Goal: Transaction & Acquisition: Download file/media

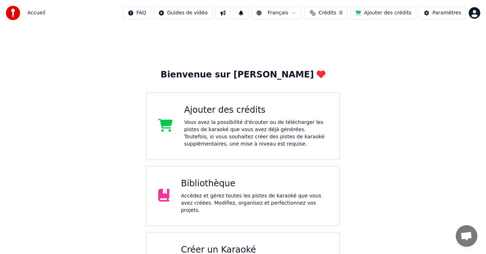
click at [234, 194] on div "Accédez et gérez toutes les pistes de karaoké que vous avez créées. Modifiez, o…" at bounding box center [254, 203] width 147 height 22
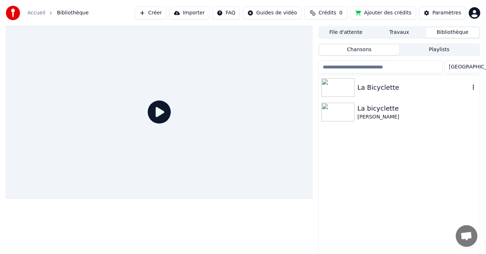
click at [335, 88] on img at bounding box center [337, 87] width 33 height 19
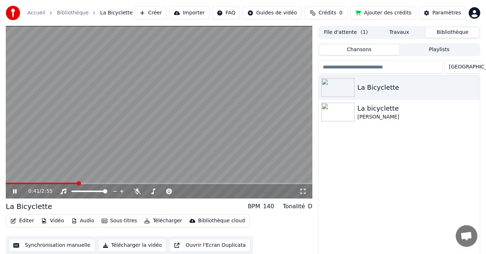
click at [46, 247] on button "Synchronisation manuelle" at bounding box center [52, 245] width 86 height 13
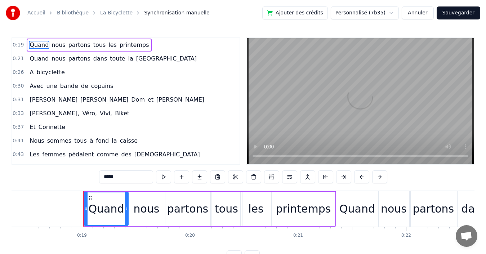
scroll to position [0, 2017]
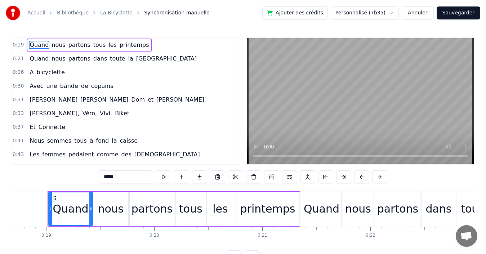
click at [127, 60] on span "la" at bounding box center [130, 58] width 6 height 8
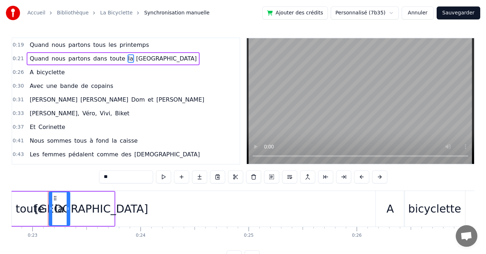
click at [119, 45] on span "printemps" at bounding box center [134, 45] width 31 height 8
type input "*********"
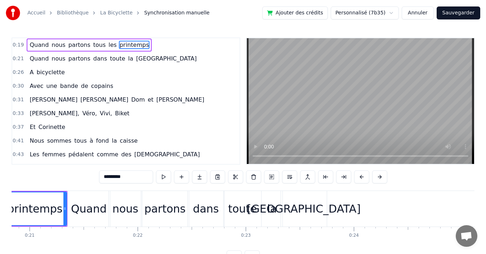
scroll to position [0, 2204]
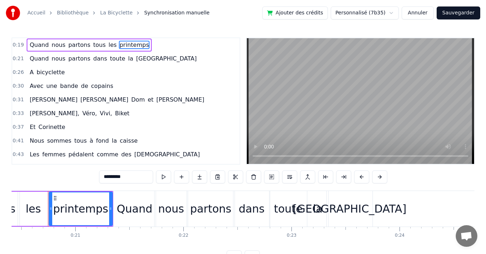
click at [314, 126] on video at bounding box center [360, 101] width 227 height 126
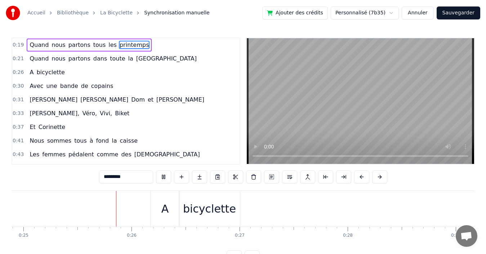
scroll to position [0, 2706]
click at [79, 74] on div "0:26 A bicyclette" at bounding box center [125, 73] width 227 height 14
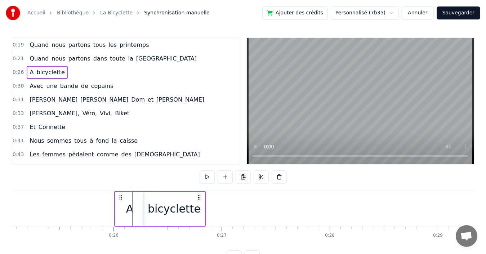
drag, startPoint x: 138, startPoint y: 196, endPoint x: 120, endPoint y: 198, distance: 18.1
click at [120, 198] on icon at bounding box center [121, 197] width 6 height 6
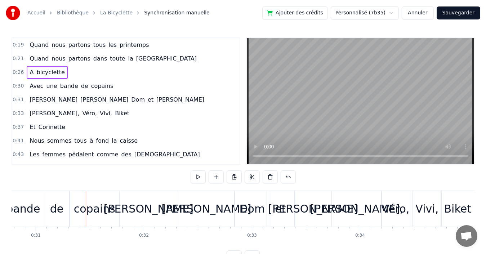
scroll to position [0, 3362]
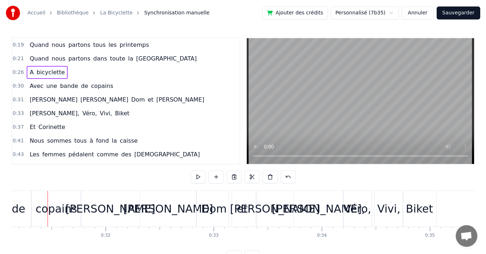
click at [83, 73] on div "0:26 A bicyclette" at bounding box center [125, 73] width 227 height 14
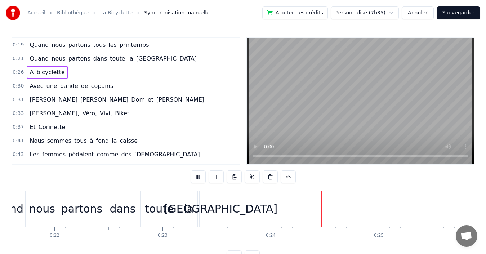
scroll to position [0, 2554]
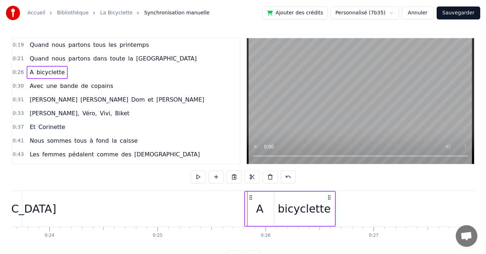
drag, startPoint x: 272, startPoint y: 196, endPoint x: 250, endPoint y: 194, distance: 22.0
click at [250, 194] on icon at bounding box center [251, 197] width 6 height 6
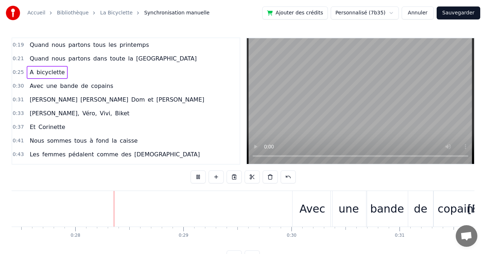
scroll to position [0, 2967]
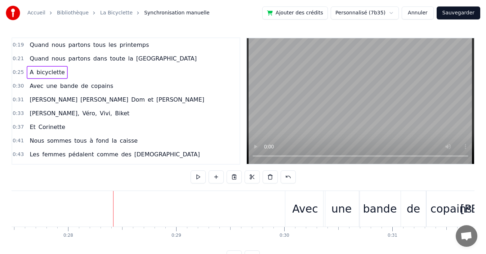
click at [84, 72] on div "0:25 A bicyclette" at bounding box center [125, 73] width 227 height 14
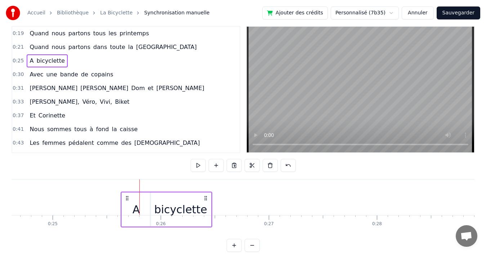
scroll to position [12, 0]
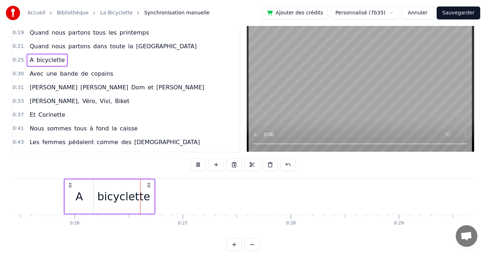
scroll to position [0, 2775]
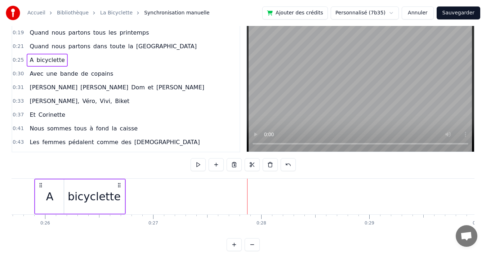
click at [151, 46] on div "0:21 Quand nous partons dans toute la [GEOGRAPHIC_DATA]" at bounding box center [125, 47] width 227 height 14
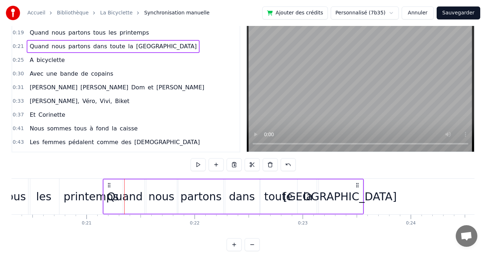
scroll to position [0, 2193]
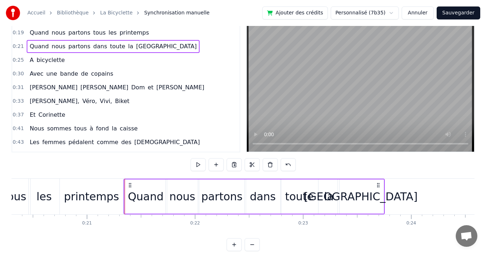
drag, startPoint x: 54, startPoint y: 185, endPoint x: 130, endPoint y: 181, distance: 75.7
click at [130, 181] on div "Quand nous partons dans toute la [GEOGRAPHIC_DATA]" at bounding box center [253, 197] width 261 height 36
click at [73, 60] on div "0:25 A bicyclette" at bounding box center [125, 60] width 227 height 14
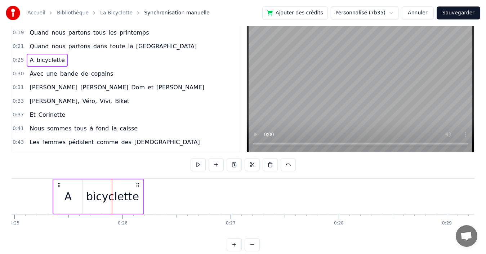
scroll to position [0, 2686]
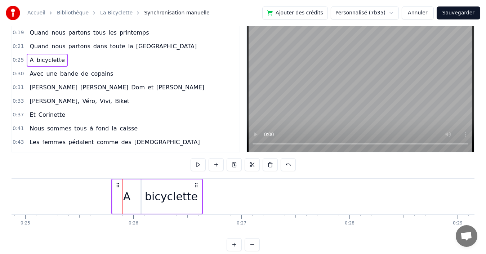
drag, startPoint x: 54, startPoint y: 185, endPoint x: 118, endPoint y: 190, distance: 63.6
click at [118, 190] on div "A bicyclette" at bounding box center [156, 197] width 91 height 36
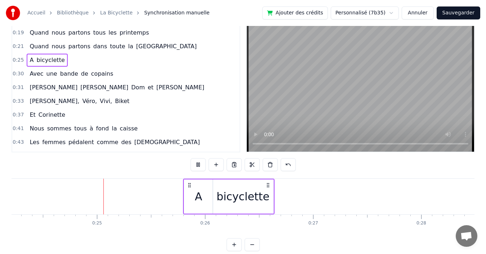
scroll to position [0, 2618]
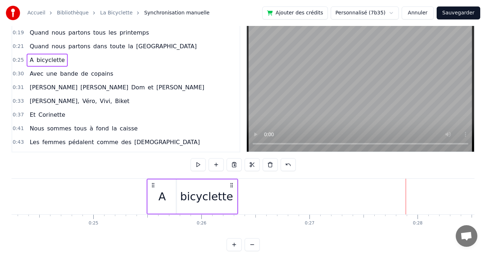
drag, startPoint x: 185, startPoint y: 185, endPoint x: 152, endPoint y: 185, distance: 32.8
click at [152, 185] on icon at bounding box center [153, 185] width 6 height 6
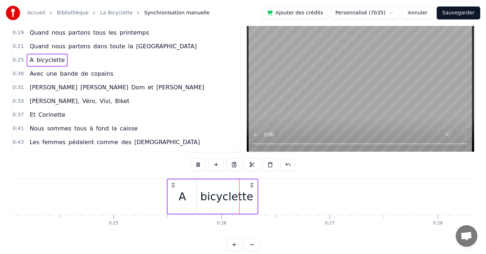
scroll to position [0, 2749]
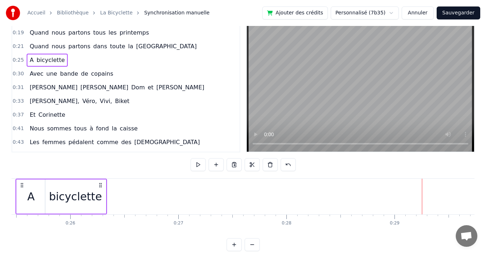
click at [87, 60] on div "0:25 A bicyclette" at bounding box center [125, 60] width 227 height 14
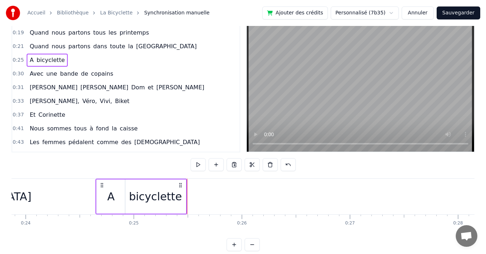
scroll to position [0, 2575]
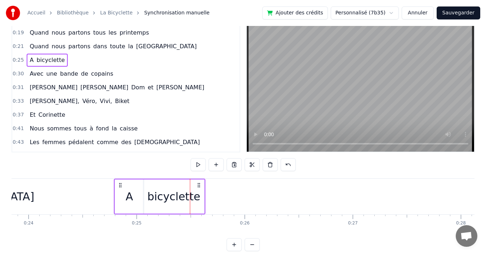
drag, startPoint x: 54, startPoint y: 185, endPoint x: 120, endPoint y: 188, distance: 65.9
click at [120, 188] on div "A bicyclette" at bounding box center [159, 197] width 91 height 36
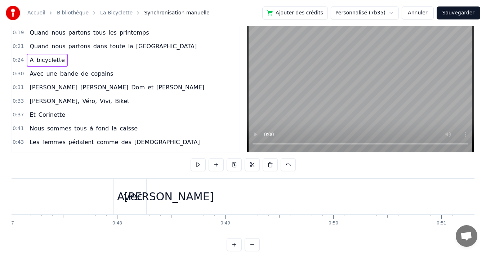
scroll to position [108, 0]
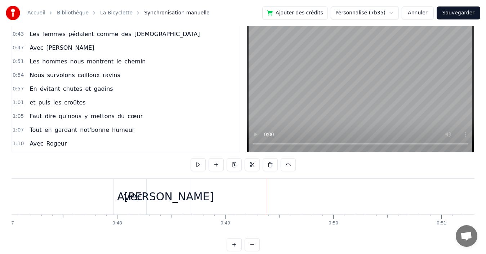
click at [137, 47] on div "0:47 Avec [PERSON_NAME]" at bounding box center [125, 48] width 227 height 14
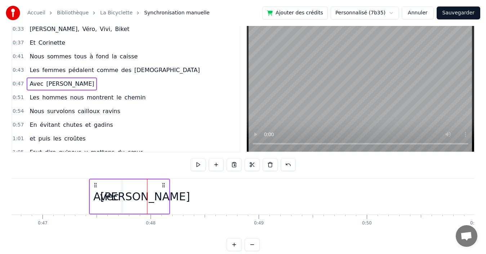
scroll to position [0, 5043]
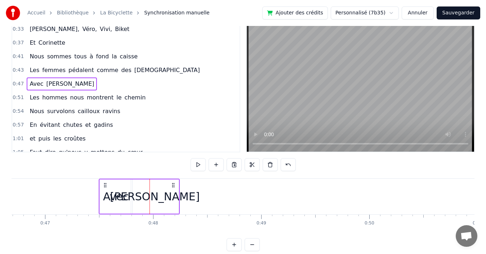
drag, startPoint x: 120, startPoint y: 184, endPoint x: 105, endPoint y: 183, distance: 14.8
click at [105, 183] on icon at bounding box center [105, 185] width 6 height 6
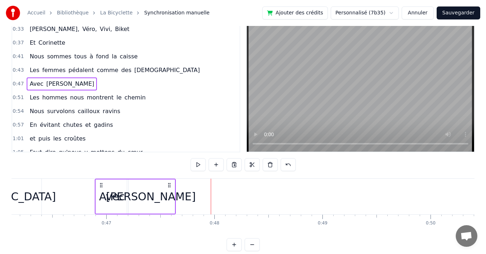
scroll to position [0, 4978]
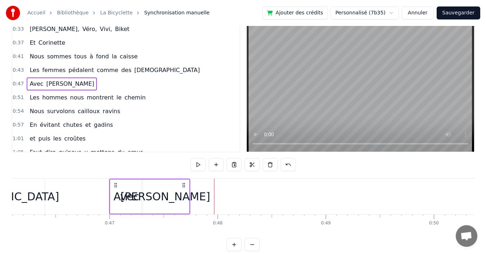
drag, startPoint x: 105, startPoint y: 183, endPoint x: 116, endPoint y: 188, distance: 11.3
click at [116, 188] on icon at bounding box center [116, 185] width 6 height 6
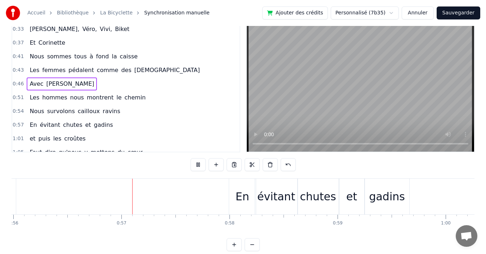
scroll to position [0, 6080]
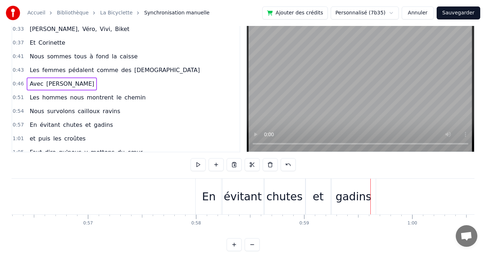
click at [134, 125] on div "0:57 En évitant chutes et gadins" at bounding box center [125, 125] width 227 height 14
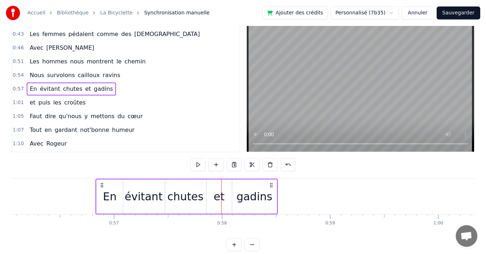
scroll to position [0, 6052]
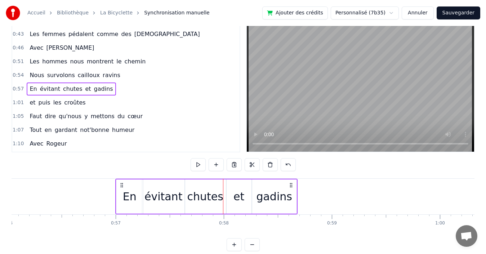
drag, startPoint x: 201, startPoint y: 184, endPoint x: 121, endPoint y: 183, distance: 79.9
click at [121, 183] on icon at bounding box center [122, 185] width 6 height 6
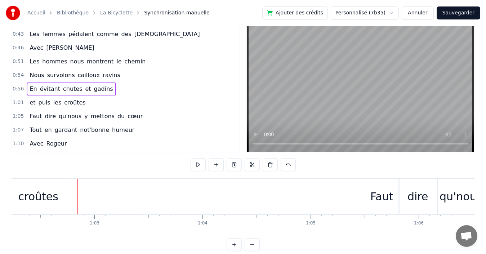
scroll to position [0, 6751]
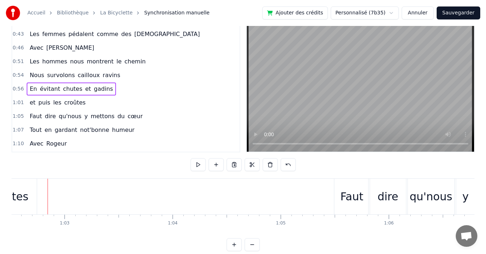
click at [102, 102] on div "1:01 et puis les croûtes" at bounding box center [125, 103] width 227 height 14
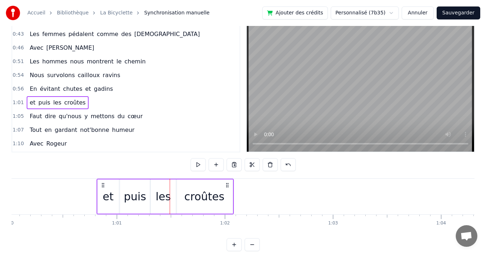
scroll to position [0, 6481]
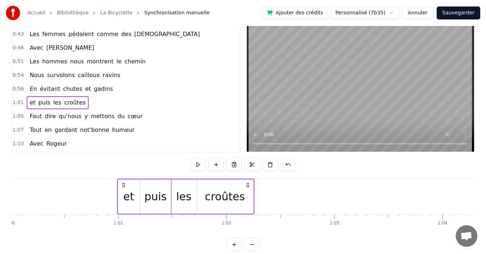
click at [123, 185] on icon at bounding box center [124, 185] width 6 height 6
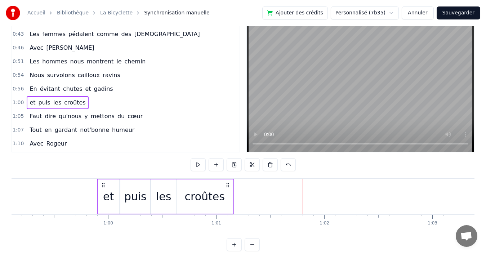
scroll to position [0, 6382]
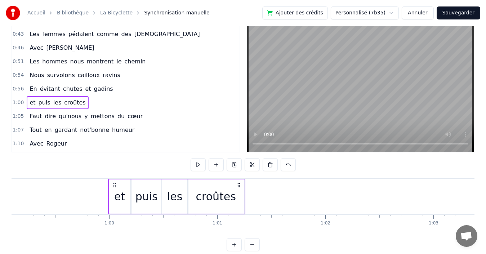
drag, startPoint x: 211, startPoint y: 184, endPoint x: 113, endPoint y: 188, distance: 97.3
click at [113, 188] on div "et puis les croûtes" at bounding box center [176, 197] width 137 height 36
click at [300, 143] on video at bounding box center [360, 89] width 227 height 126
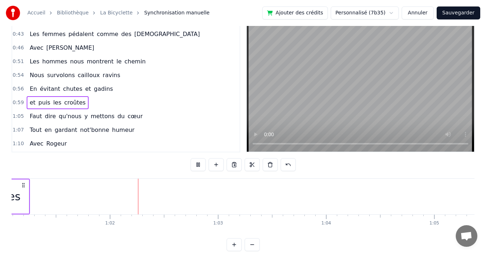
scroll to position [0, 6625]
click at [130, 91] on div "0:56 En évitant chutes et gadins" at bounding box center [125, 89] width 227 height 14
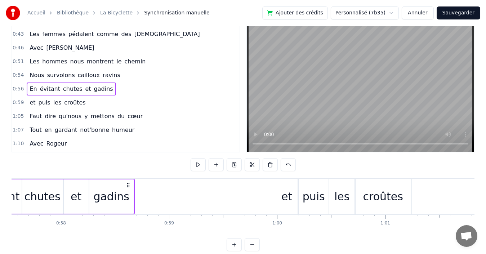
scroll to position [0, 6215]
click at [95, 101] on div "0:59 et puis les croûtes" at bounding box center [125, 103] width 227 height 14
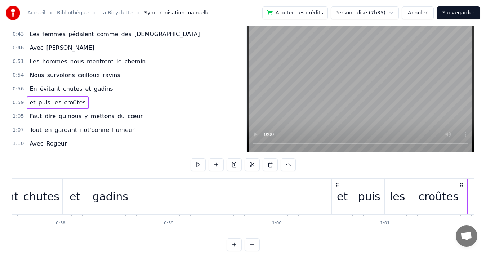
drag, startPoint x: 282, startPoint y: 184, endPoint x: 337, endPoint y: 180, distance: 55.2
click at [337, 180] on div "et puis les croûtes" at bounding box center [398, 197] width 137 height 36
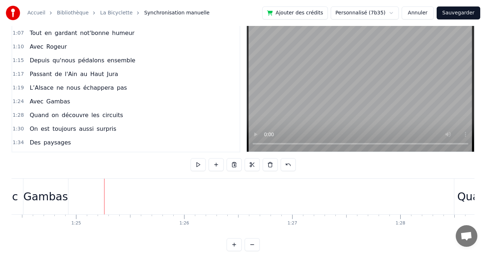
scroll to position [216, 0]
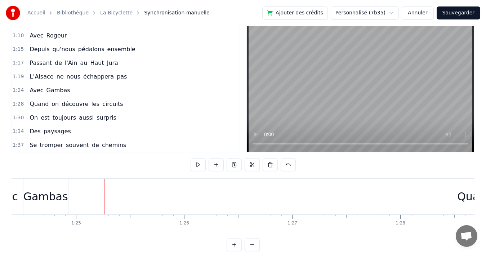
click at [141, 78] on div "1:19 L’Alsace ne nous échappera pas" at bounding box center [125, 77] width 227 height 14
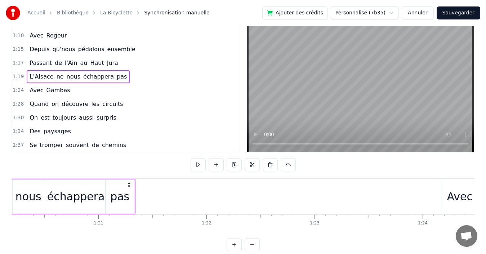
scroll to position [0, 8677]
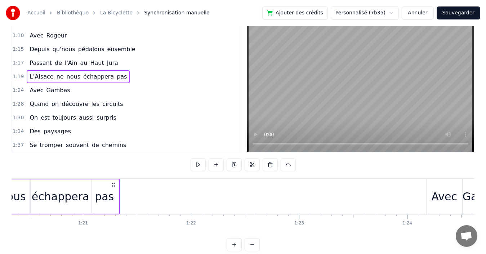
click at [102, 92] on div "1:24 Avec Gambas" at bounding box center [125, 91] width 227 height 14
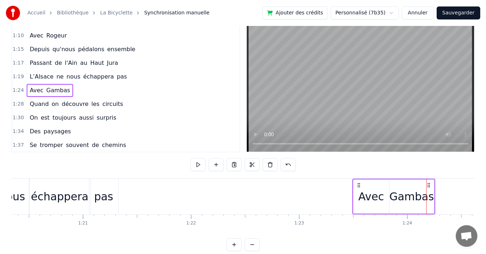
drag, startPoint x: 432, startPoint y: 184, endPoint x: 358, endPoint y: 193, distance: 74.3
click at [358, 193] on div "Avec Gambas" at bounding box center [393, 197] width 83 height 36
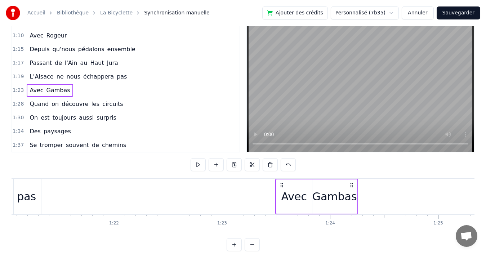
scroll to position [0, 9017]
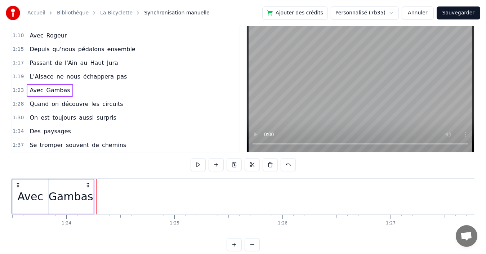
click at [145, 76] on div "1:19 L’Alsace ne nous échappera pas" at bounding box center [125, 77] width 227 height 14
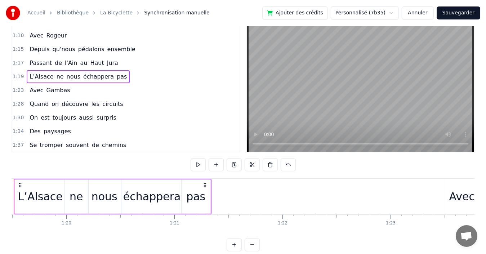
scroll to position [0, 8662]
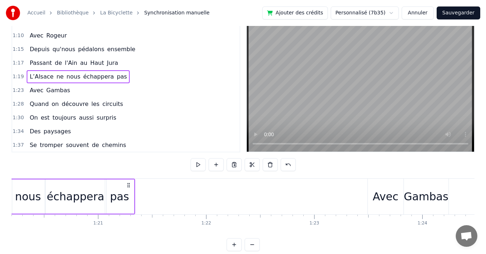
click at [74, 90] on div "1:23 Avec Gambas" at bounding box center [125, 91] width 227 height 14
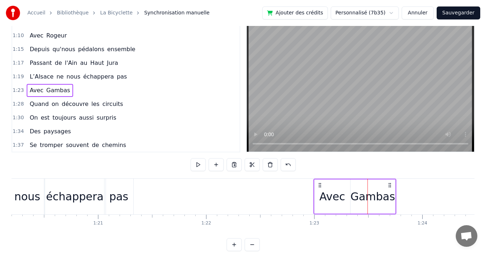
drag, startPoint x: 373, startPoint y: 183, endPoint x: 319, endPoint y: 188, distance: 54.2
click at [319, 188] on div "Avec Gambas" at bounding box center [354, 197] width 83 height 36
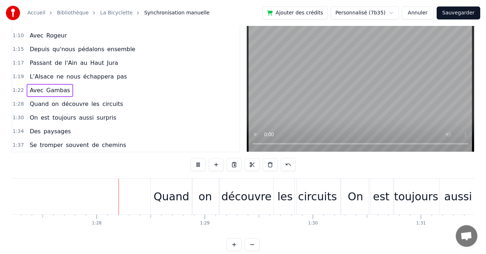
scroll to position [0, 9420]
click at [120, 107] on div "1:28 Quand on découvre les circuits" at bounding box center [125, 104] width 227 height 14
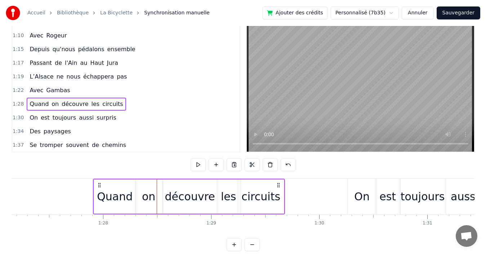
scroll to position [0, 9411]
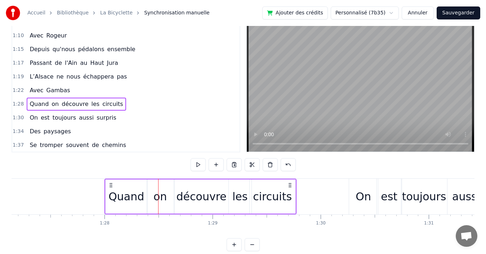
drag, startPoint x: 155, startPoint y: 184, endPoint x: 110, endPoint y: 186, distance: 44.7
click at [110, 186] on icon at bounding box center [111, 185] width 6 height 6
click at [120, 118] on div "1:30 On est toujours aussi surpris" at bounding box center [125, 118] width 227 height 14
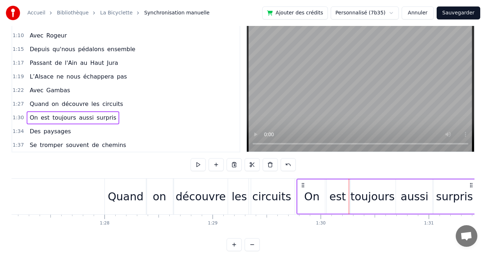
drag, startPoint x: 354, startPoint y: 183, endPoint x: 302, endPoint y: 188, distance: 52.5
click at [302, 188] on div "On est toujours aussi surpris" at bounding box center [386, 197] width 181 height 36
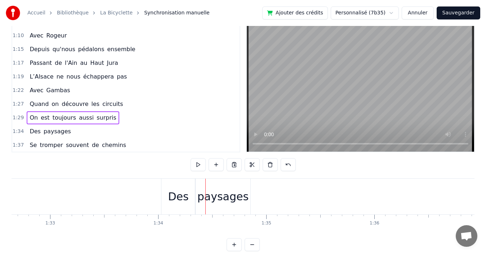
scroll to position [0, 10005]
click at [123, 130] on div "1:34 Des paysages" at bounding box center [125, 132] width 227 height 14
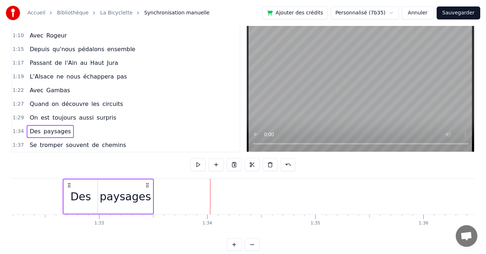
scroll to position [0, 9948]
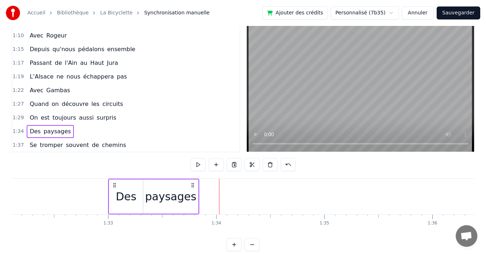
drag, startPoint x: 168, startPoint y: 185, endPoint x: 114, endPoint y: 194, distance: 54.9
click at [114, 194] on div "Des paysages" at bounding box center [153, 197] width 91 height 36
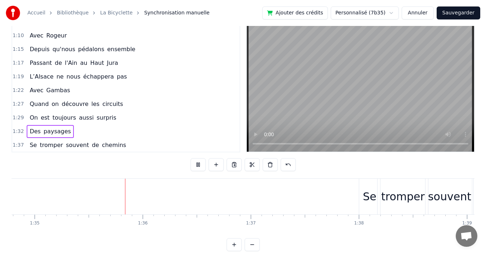
scroll to position [0, 10249]
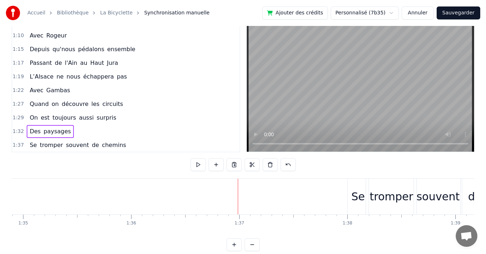
click at [130, 117] on div "1:29 On est toujours aussi surpris" at bounding box center [125, 118] width 227 height 14
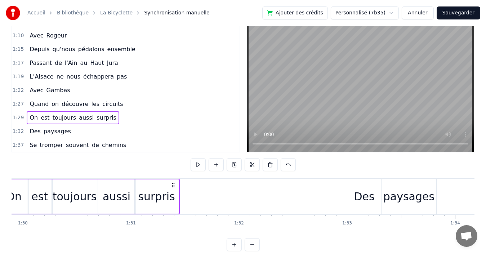
scroll to position [0, 9660]
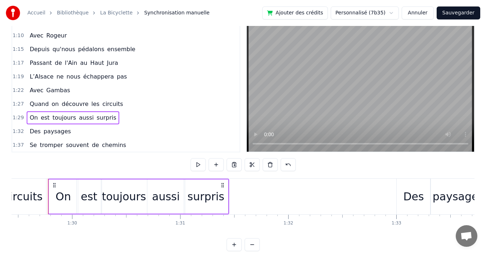
click at [72, 130] on div "1:32 Des paysages" at bounding box center [125, 132] width 227 height 14
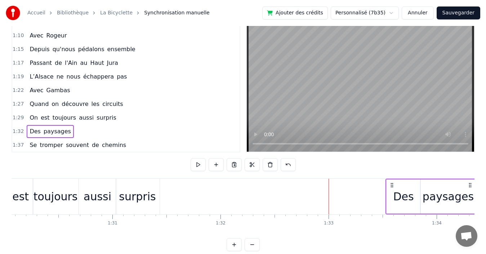
scroll to position [0, 9730]
drag, startPoint x: 401, startPoint y: 183, endPoint x: 384, endPoint y: 183, distance: 16.9
click at [384, 183] on icon at bounding box center [386, 185] width 6 height 6
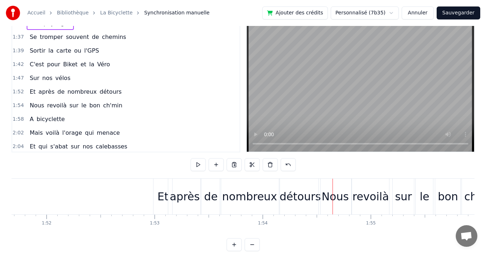
scroll to position [0, 12060]
click at [127, 92] on div "1:52 Et après de nombreux détours" at bounding box center [125, 92] width 227 height 14
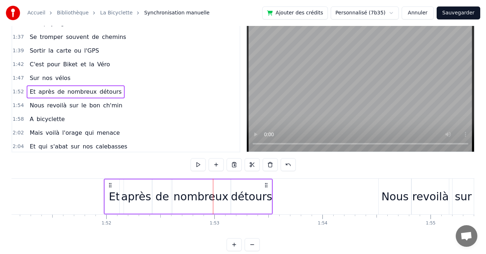
scroll to position [0, 11999]
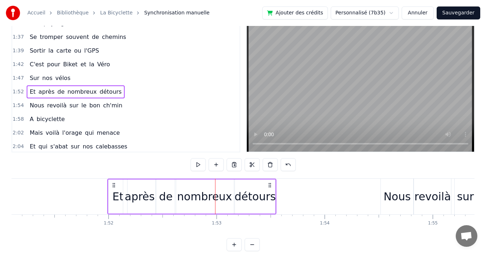
drag, startPoint x: 159, startPoint y: 184, endPoint x: 112, endPoint y: 190, distance: 46.8
click at [112, 190] on div "Et après de nombreux détours" at bounding box center [191, 197] width 169 height 36
click at [127, 105] on div "1:54 Nous revoilà sur le bon ch'min" at bounding box center [125, 106] width 227 height 14
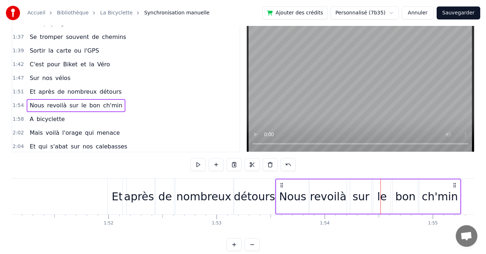
drag, startPoint x: 387, startPoint y: 184, endPoint x: 282, endPoint y: 185, distance: 105.1
click at [282, 185] on icon at bounding box center [282, 185] width 6 height 6
click at [122, 81] on div "1:47 Sur nos vélos" at bounding box center [125, 78] width 227 height 14
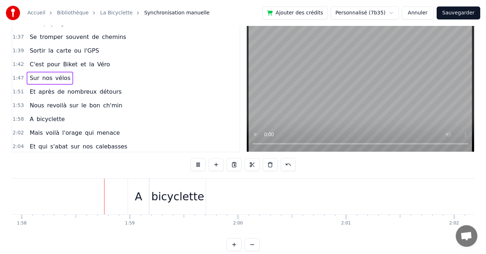
scroll to position [0, 12747]
click at [89, 120] on div "1:58 A bicyclette" at bounding box center [125, 119] width 227 height 14
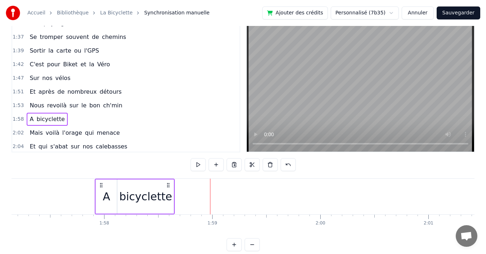
scroll to position [0, 12646]
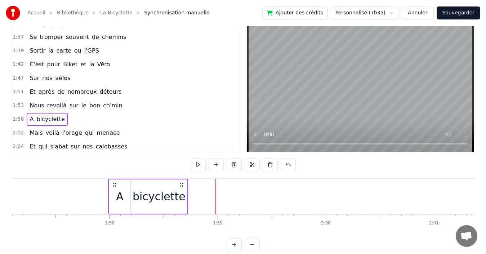
drag, startPoint x: 164, startPoint y: 184, endPoint x: 114, endPoint y: 191, distance: 50.6
click at [114, 191] on div "A bicyclette" at bounding box center [148, 197] width 80 height 36
click at [129, 91] on div "1:51 Et après de nombreux détours" at bounding box center [125, 92] width 227 height 14
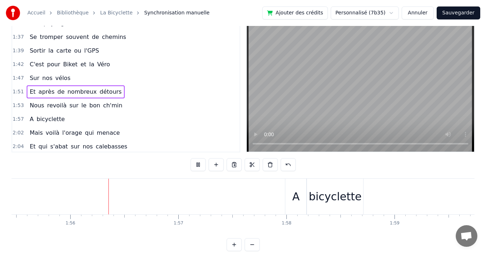
scroll to position [0, 12476]
click at [102, 105] on span "ch'min" at bounding box center [112, 105] width 21 height 8
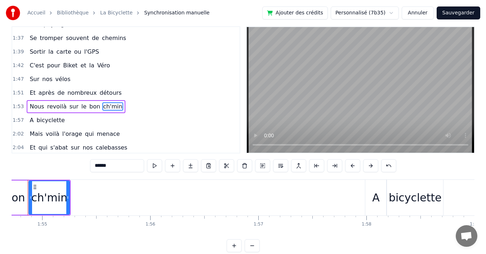
scroll to position [0, 12370]
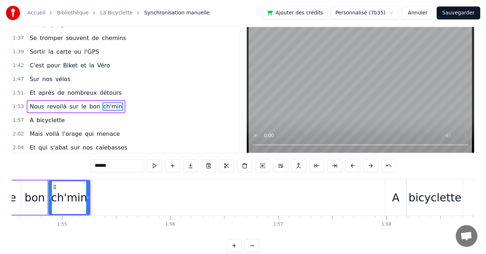
click at [102, 164] on input "******" at bounding box center [117, 165] width 54 height 13
type input "******"
click at [129, 120] on div "1:57 A bicyclette" at bounding box center [125, 120] width 227 height 14
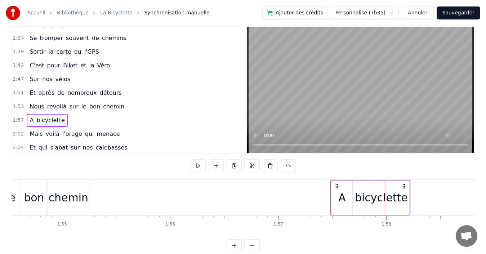
drag, startPoint x: 391, startPoint y: 184, endPoint x: 336, endPoint y: 180, distance: 54.5
click at [336, 180] on div "A bicyclette" at bounding box center [370, 198] width 80 height 36
click at [116, 91] on div "1:51 Et après de nombreux détours" at bounding box center [125, 93] width 227 height 14
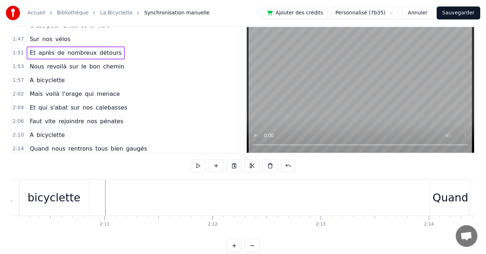
scroll to position [396, 0]
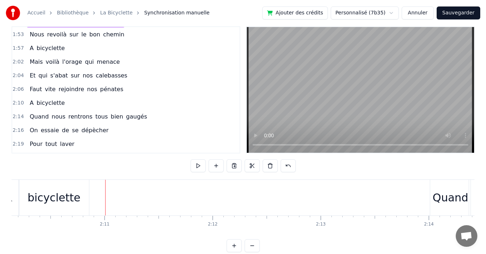
click at [118, 102] on div "2:10 A bicyclette" at bounding box center [125, 103] width 227 height 14
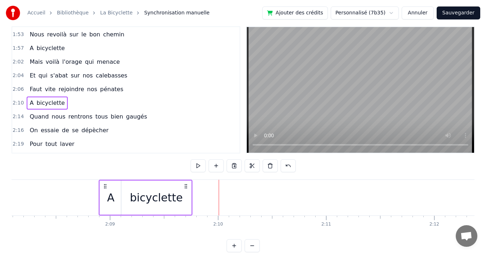
scroll to position [0, 13832]
drag, startPoint x: 183, startPoint y: 184, endPoint x: 118, endPoint y: 189, distance: 65.7
click at [118, 189] on div "A bicyclette" at bounding box center [159, 198] width 94 height 36
click at [134, 61] on div "2:02 Mais voilà l'orage qui menace" at bounding box center [125, 62] width 227 height 14
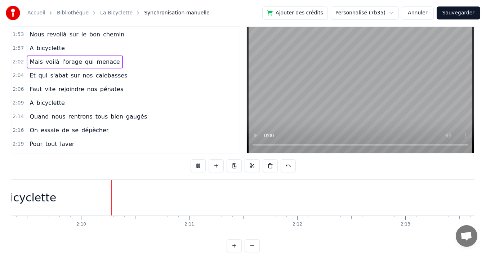
scroll to position [0, 13977]
click at [156, 99] on div "2:09 A bicyclette" at bounding box center [125, 103] width 227 height 14
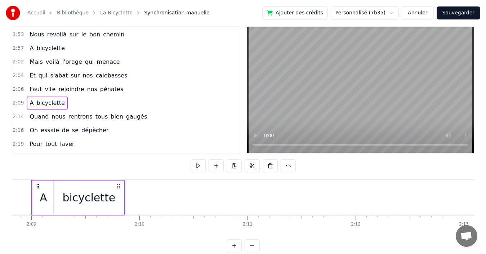
scroll to position [0, 13896]
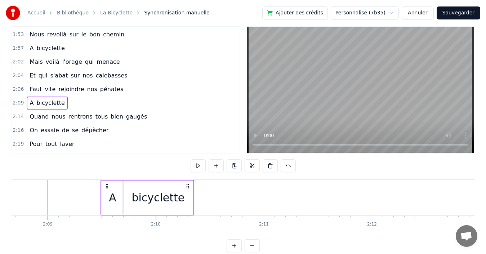
drag, startPoint x: 54, startPoint y: 185, endPoint x: 107, endPoint y: 182, distance: 53.0
click at [107, 182] on div "A bicyclette" at bounding box center [147, 198] width 94 height 36
click at [122, 64] on div "2:02 Mais voilà l'orage qui menace" at bounding box center [125, 62] width 227 height 14
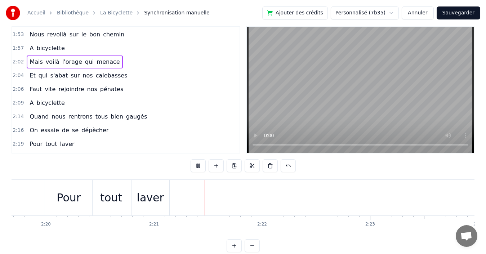
scroll to position [0, 15196]
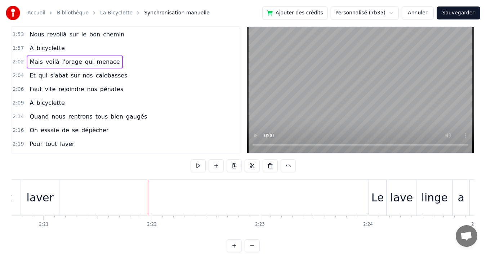
click at [109, 144] on div "2:19 Pour tout laver" at bounding box center [125, 144] width 227 height 14
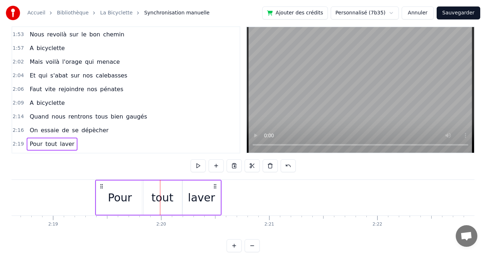
scroll to position [0, 14967]
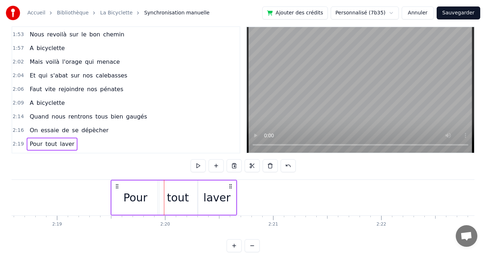
drag, startPoint x: 140, startPoint y: 186, endPoint x: 117, endPoint y: 188, distance: 23.5
click at [117, 188] on icon at bounding box center [117, 186] width 6 height 6
click at [147, 114] on div "2:14 Quand nous rentrons tous bien gaugés" at bounding box center [125, 117] width 227 height 14
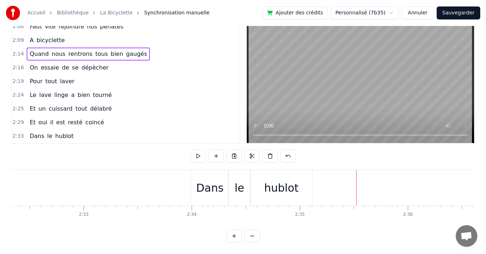
scroll to position [27, 0]
click at [101, 117] on div "2:29 Et oui il est resté coincé" at bounding box center [125, 123] width 227 height 14
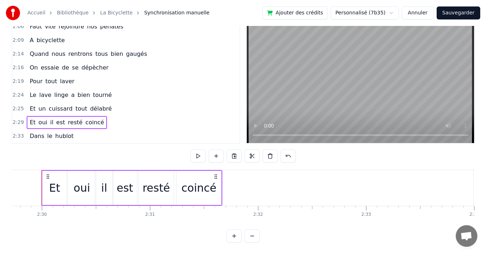
scroll to position [0, 16164]
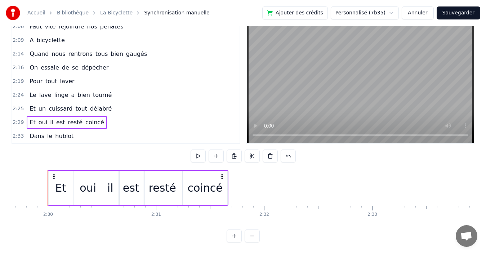
click at [105, 130] on div "2:33 Dans le hublot" at bounding box center [125, 136] width 227 height 14
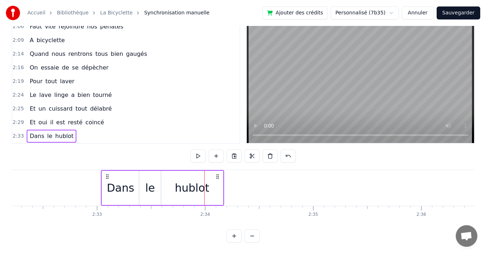
scroll to position [0, 16438]
drag, startPoint x: 183, startPoint y: 168, endPoint x: 105, endPoint y: 172, distance: 78.2
click at [105, 174] on icon at bounding box center [106, 177] width 6 height 6
click at [121, 78] on div "2:19 Pour tout laver" at bounding box center [125, 82] width 227 height 14
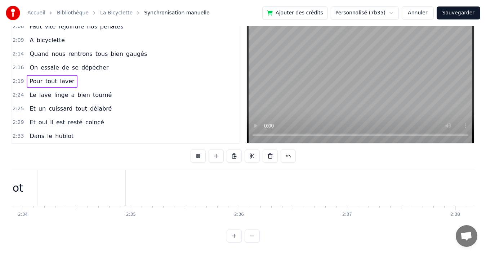
scroll to position [0, 16638]
click at [114, 62] on div "2:16 On essaie de se dépècher" at bounding box center [125, 68] width 227 height 14
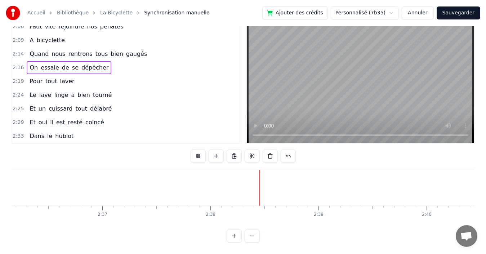
scroll to position [0, 17034]
click at [120, 65] on div "2:16 On essaie de se dépècher" at bounding box center [125, 68] width 227 height 14
click at [148, 48] on div "2:14 Quand nous rentrons tous bien gaugés" at bounding box center [125, 54] width 227 height 14
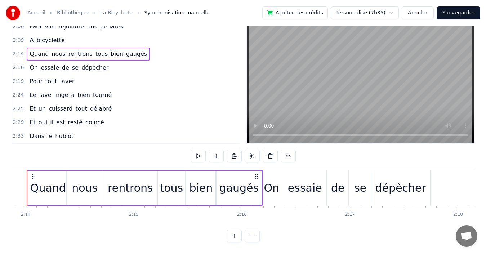
scroll to position [0, 14437]
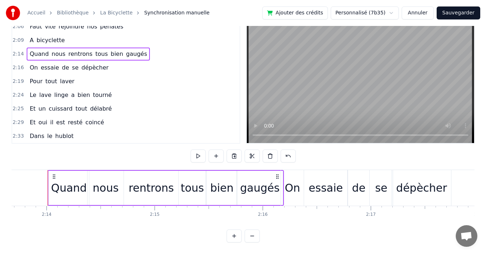
click at [126, 62] on div "2:16 On essaie de se dépècher" at bounding box center [125, 68] width 227 height 14
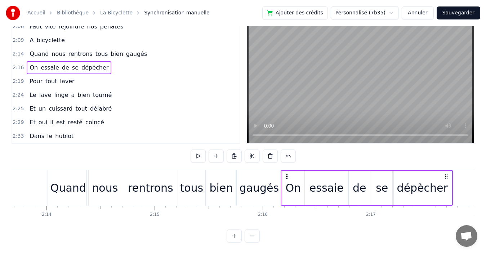
click at [118, 103] on div "2:25 Et un cuissard tout délabré" at bounding box center [125, 109] width 227 height 14
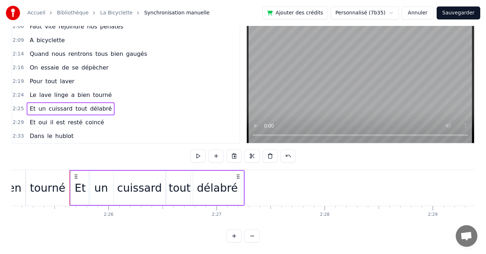
scroll to position [0, 15693]
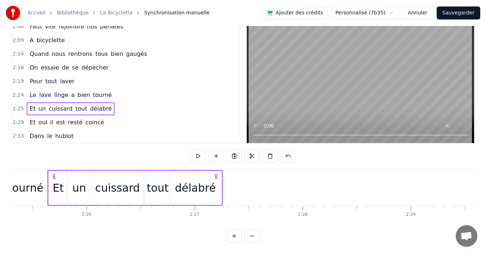
click at [107, 180] on div "cuissard" at bounding box center [117, 188] width 45 height 16
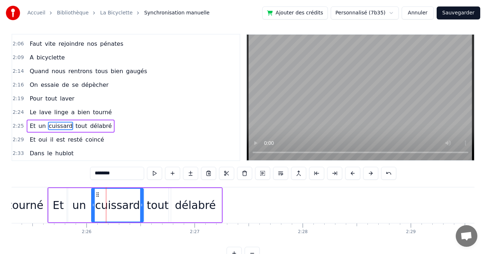
scroll to position [3, 0]
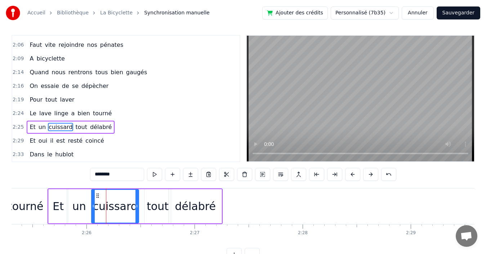
drag, startPoint x: 143, startPoint y: 195, endPoint x: 138, endPoint y: 196, distance: 4.8
click at [138, 196] on div at bounding box center [136, 206] width 3 height 33
click at [155, 197] on div "tout" at bounding box center [157, 206] width 26 height 34
type input "****"
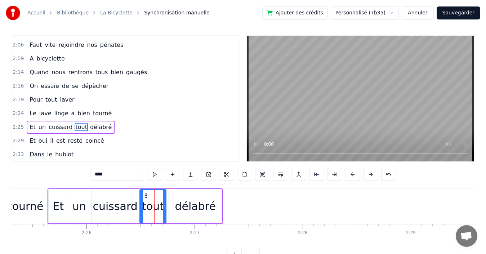
drag, startPoint x: 150, startPoint y: 195, endPoint x: 146, endPoint y: 196, distance: 4.9
click at [146, 196] on icon at bounding box center [146, 196] width 6 height 6
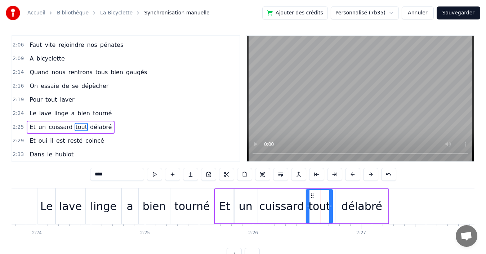
scroll to position [0, 15520]
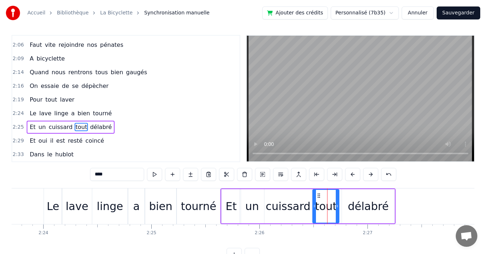
click at [130, 113] on div "2:24 Le lave linge a bien tourné" at bounding box center [125, 114] width 227 height 14
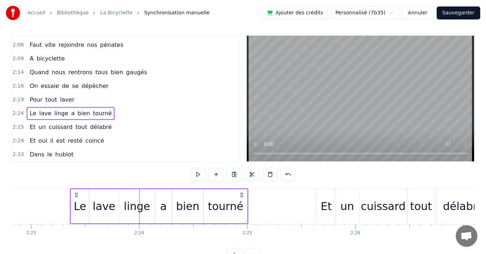
scroll to position [0, 15404]
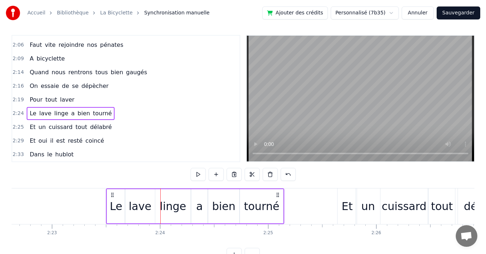
drag, startPoint x: 125, startPoint y: 193, endPoint x: 111, endPoint y: 195, distance: 13.8
click at [111, 195] on icon at bounding box center [112, 195] width 6 height 6
click at [111, 129] on div "2:25 Et un cuissard tout délabré" at bounding box center [125, 127] width 227 height 14
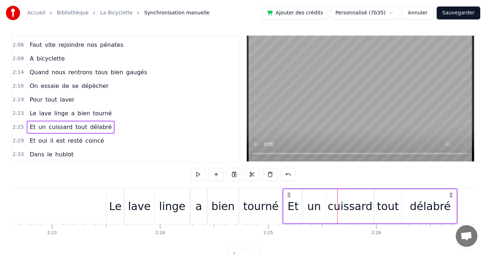
drag, startPoint x: 342, startPoint y: 194, endPoint x: 288, endPoint y: 198, distance: 54.9
click at [288, 198] on div "Et un cuissard tout délabré" at bounding box center [369, 206] width 175 height 36
click at [117, 101] on div "2:19 Pour tout laver" at bounding box center [125, 100] width 227 height 14
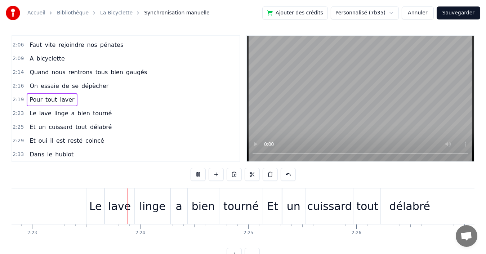
scroll to position [0, 15427]
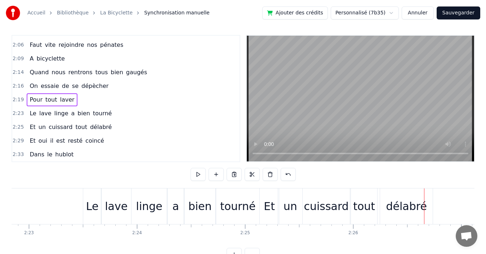
click at [115, 126] on div "2:25 Et un cuissard tout délabré" at bounding box center [125, 127] width 227 height 14
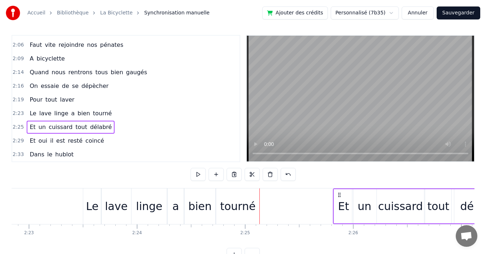
drag, startPoint x: 265, startPoint y: 194, endPoint x: 312, endPoint y: 191, distance: 46.5
click at [336, 191] on div "Et un cuissard tout délabré" at bounding box center [420, 206] width 175 height 36
click at [119, 114] on div "2:23 Le lave linge a bien tourné" at bounding box center [125, 114] width 227 height 14
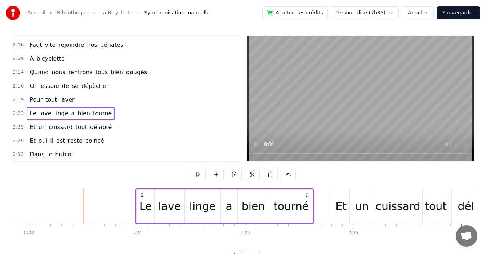
drag, startPoint x: 89, startPoint y: 194, endPoint x: 142, endPoint y: 191, distance: 52.7
click at [142, 191] on div "Le lave linge a bien tourné" at bounding box center [224, 206] width 178 height 36
click at [113, 126] on div "2:25 Et un cuissard tout délabré" at bounding box center [125, 127] width 227 height 14
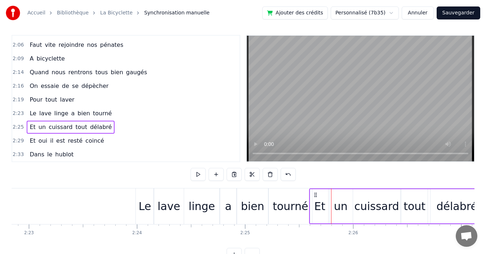
drag, startPoint x: 336, startPoint y: 194, endPoint x: 314, endPoint y: 194, distance: 22.0
click at [314, 194] on icon at bounding box center [315, 195] width 6 height 6
click at [107, 103] on div "2:19 Pour tout laver" at bounding box center [125, 100] width 227 height 14
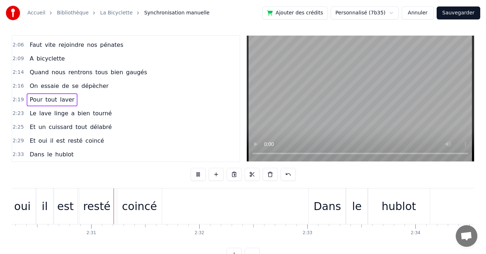
scroll to position [0, 16229]
click at [116, 143] on div "2:29 Et oui il est resté coincé" at bounding box center [125, 141] width 227 height 14
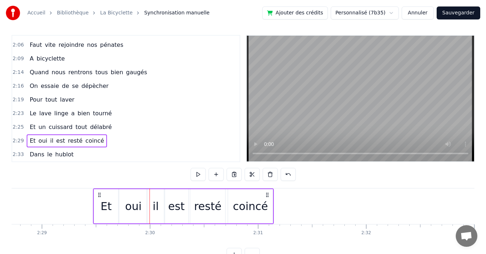
scroll to position [0, 16060]
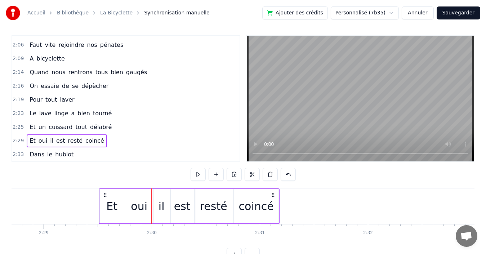
drag, startPoint x: 125, startPoint y: 193, endPoint x: 104, endPoint y: 194, distance: 21.0
click at [104, 194] on icon at bounding box center [105, 195] width 6 height 6
click at [112, 112] on div "2:23 Le lave linge a bien tourné" at bounding box center [125, 114] width 227 height 14
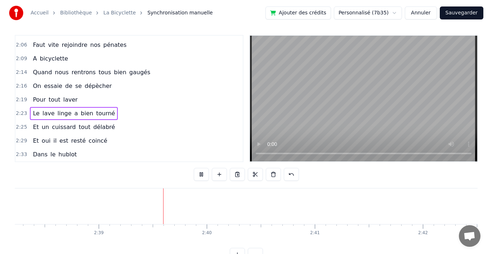
scroll to position [0, 17143]
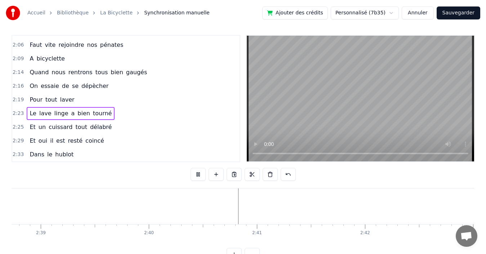
click at [459, 13] on button "Sauvegarder" at bounding box center [458, 12] width 44 height 13
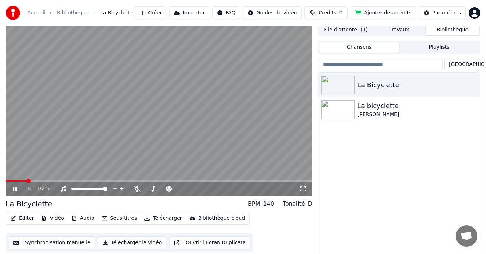
drag, startPoint x: 300, startPoint y: 188, endPoint x: 312, endPoint y: 196, distance: 14.8
click at [300, 188] on icon at bounding box center [302, 189] width 7 height 6
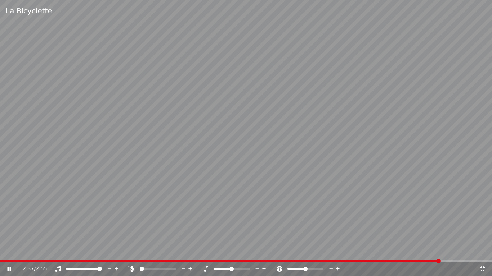
click at [65, 122] on video at bounding box center [246, 138] width 492 height 276
click at [132, 253] on icon at bounding box center [131, 269] width 7 height 6
click at [279, 253] on icon at bounding box center [279, 269] width 6 height 6
click at [323, 253] on span at bounding box center [321, 269] width 4 height 4
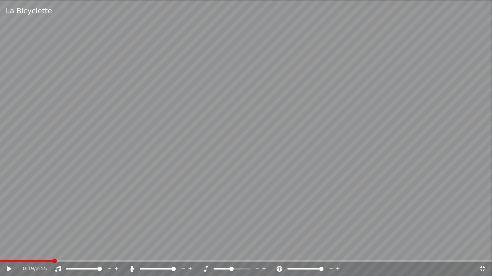
click at [53, 253] on span at bounding box center [55, 261] width 4 height 4
click at [9, 253] on icon at bounding box center [9, 269] width 4 height 5
click at [9, 253] on icon at bounding box center [14, 269] width 17 height 6
click at [302, 253] on span at bounding box center [303, 269] width 4 height 4
click at [9, 253] on icon at bounding box center [9, 269] width 4 height 5
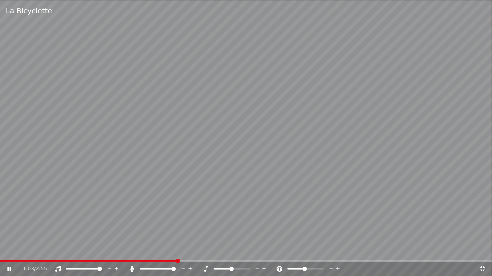
click at [327, 201] on video at bounding box center [246, 138] width 492 height 276
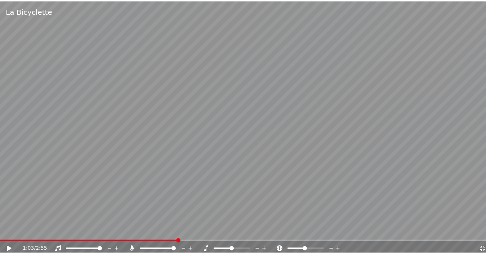
scroll to position [12, 0]
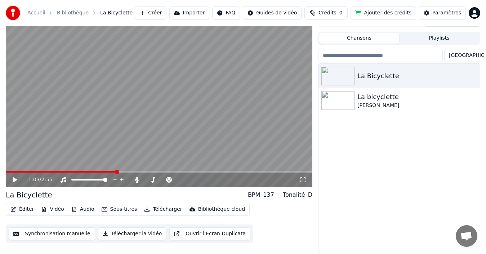
click at [301, 178] on icon at bounding box center [302, 180] width 7 height 6
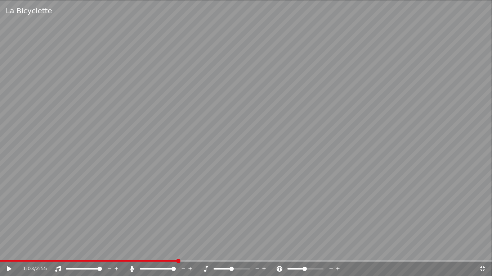
click at [132, 253] on icon at bounding box center [132, 269] width 4 height 6
click at [31, 253] on span at bounding box center [33, 261] width 4 height 4
click at [8, 253] on icon at bounding box center [9, 269] width 4 height 5
click at [235, 253] on span at bounding box center [234, 269] width 4 height 4
click at [236, 253] on span at bounding box center [237, 269] width 4 height 4
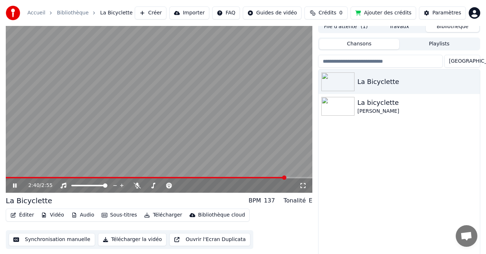
click at [61, 241] on button "Synchronisation manuelle" at bounding box center [52, 239] width 86 height 13
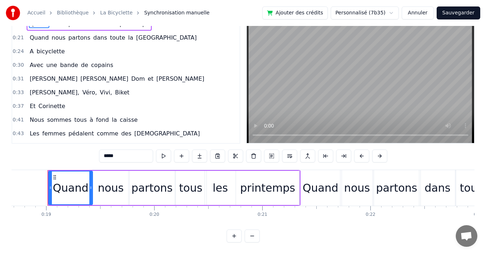
scroll to position [110, 0]
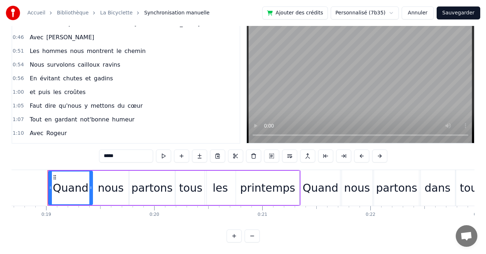
click at [149, 31] on div "0:46 Avec [PERSON_NAME]" at bounding box center [125, 38] width 227 height 14
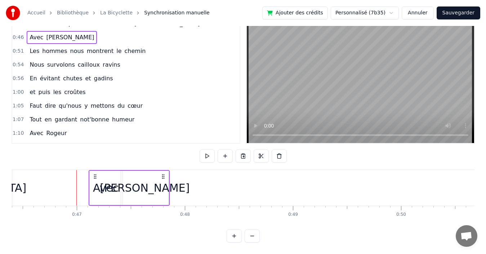
scroll to position [0, 5009]
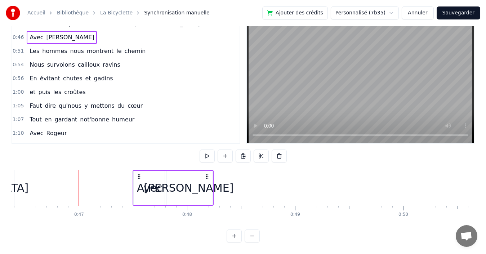
drag, startPoint x: 53, startPoint y: 170, endPoint x: 138, endPoint y: 168, distance: 84.6
click at [138, 174] on icon at bounding box center [139, 177] width 6 height 6
click at [104, 87] on div "1:00 et puis les croûtes" at bounding box center [125, 92] width 227 height 14
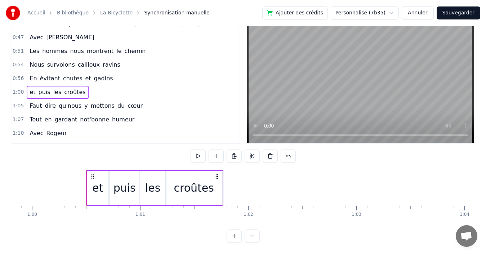
scroll to position [0, 6498]
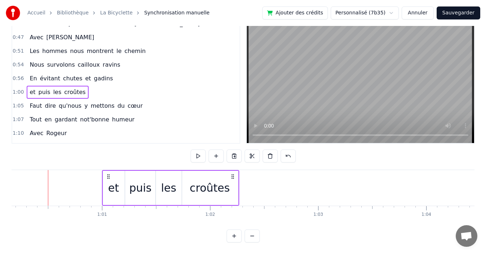
drag, startPoint x: 54, startPoint y: 170, endPoint x: 108, endPoint y: 168, distance: 54.0
click at [108, 174] on icon at bounding box center [108, 177] width 6 height 6
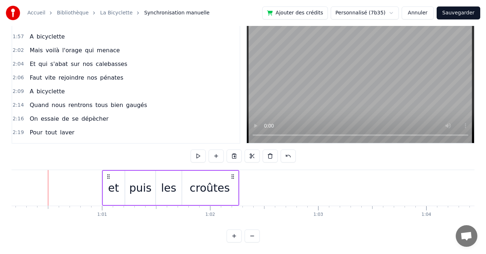
scroll to position [434, 0]
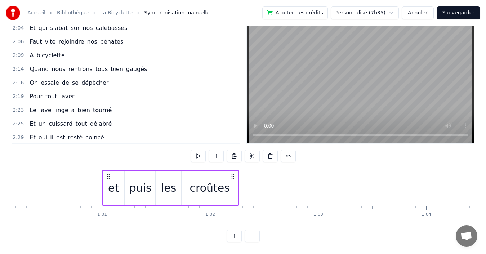
click at [113, 90] on div "2:19 Pour tout laver" at bounding box center [125, 97] width 227 height 14
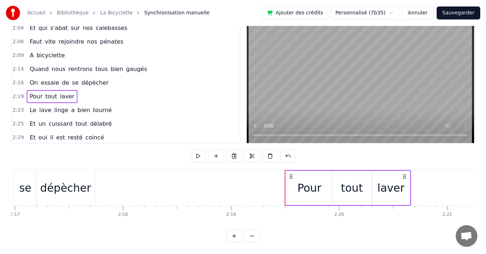
scroll to position [0, 15030]
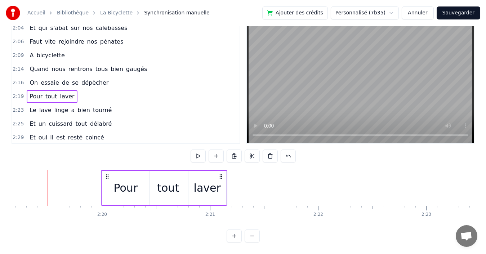
drag, startPoint x: 54, startPoint y: 170, endPoint x: 107, endPoint y: 170, distance: 53.3
click at [107, 174] on icon at bounding box center [107, 177] width 6 height 6
click at [361, 14] on html "Accueil Bibliothèque La Bicyclette Synchronisation manuelle Ajouter des crédits…" at bounding box center [243, 116] width 486 height 275
drag, startPoint x: 235, startPoint y: 117, endPoint x: 234, endPoint y: 48, distance: 69.1
click at [234, 48] on html "Accueil Bibliothèque La Bicyclette Synchronisation manuelle Ajouter des crédits…" at bounding box center [243, 116] width 486 height 275
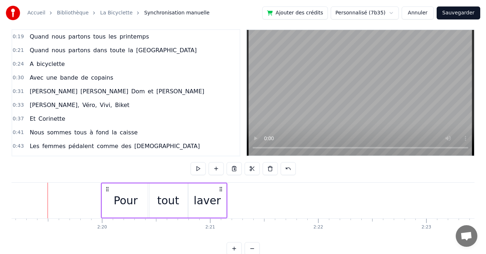
scroll to position [0, 0]
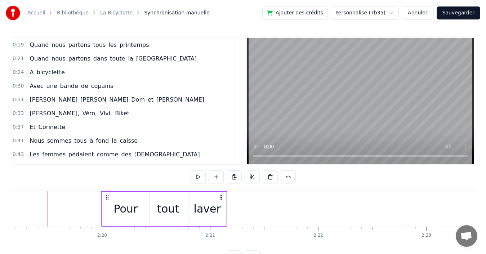
click at [151, 44] on div "0:19 Quand nous partons tous les printemps" at bounding box center [125, 45] width 227 height 14
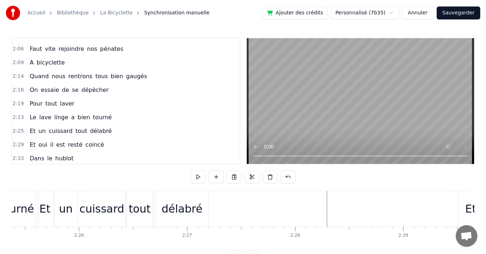
scroll to position [449, 0]
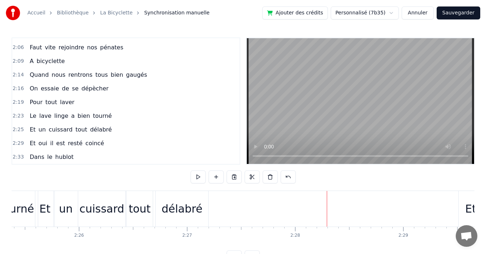
click at [128, 117] on div "2:23 Le lave linge a bien tourné" at bounding box center [125, 116] width 227 height 14
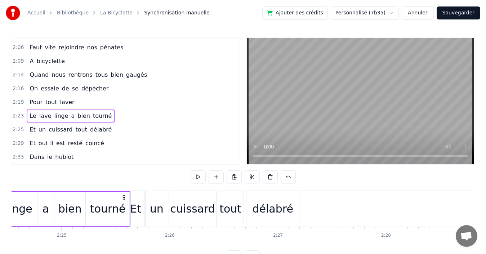
scroll to position [0, 15515]
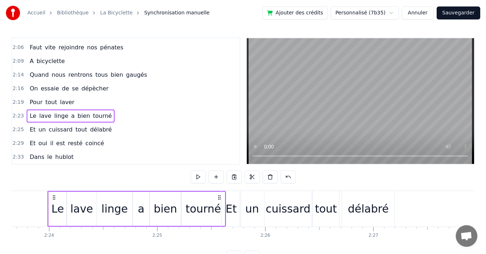
click at [115, 128] on div "2:25 Et un cuissard tout délabré" at bounding box center [125, 130] width 227 height 14
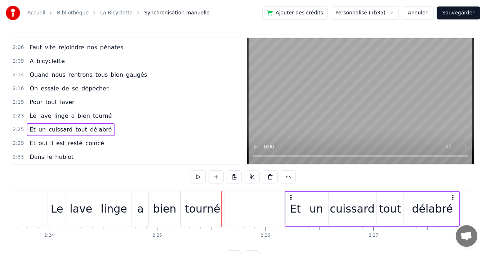
drag, startPoint x: 228, startPoint y: 195, endPoint x: 291, endPoint y: 188, distance: 63.8
click at [291, 188] on div "0:19 Quand nous partons tous les printemps 0:21 Quand nous partons dans toute l…" at bounding box center [243, 150] width 463 height 226
click at [122, 120] on div "2:23 Le lave linge a bien tourné" at bounding box center [125, 116] width 227 height 14
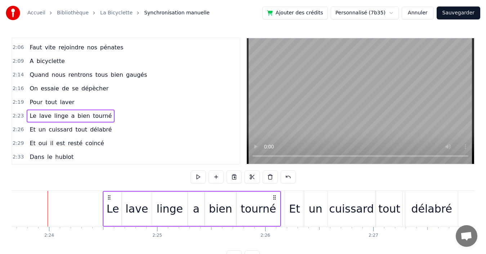
drag, startPoint x: 54, startPoint y: 196, endPoint x: 109, endPoint y: 198, distance: 55.1
click at [109, 198] on icon at bounding box center [109, 197] width 6 height 6
click at [108, 128] on div "2:26 Et un cuissard tout délabré" at bounding box center [125, 130] width 227 height 14
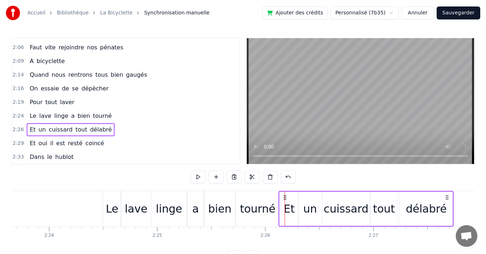
drag, startPoint x: 290, startPoint y: 197, endPoint x: 284, endPoint y: 197, distance: 6.1
click at [284, 197] on icon at bounding box center [285, 197] width 6 height 6
click at [126, 104] on div "2:19 Pour tout laver" at bounding box center [125, 102] width 227 height 14
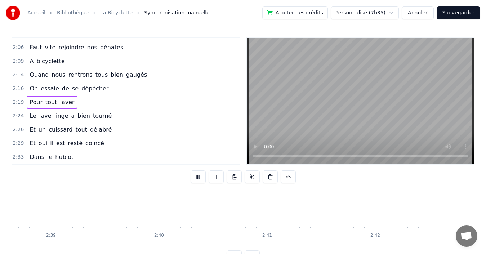
scroll to position [0, 17133]
click at [156, 76] on div "2:14 Quand nous rentrons tous bien gaugés" at bounding box center [125, 75] width 227 height 14
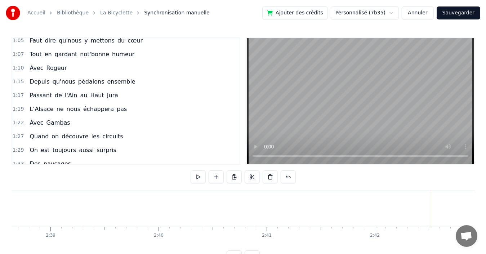
scroll to position [161, 0]
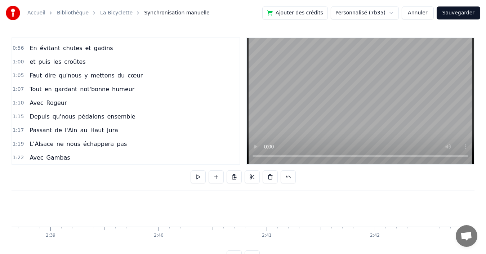
click at [141, 105] on div "1:10 Avec [PERSON_NAME]" at bounding box center [125, 103] width 227 height 14
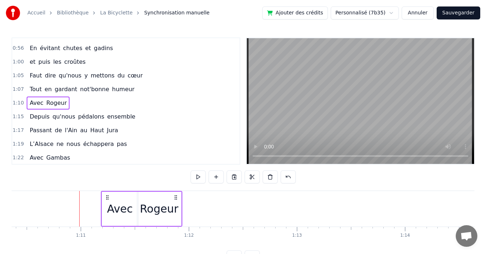
scroll to position [0, 7598]
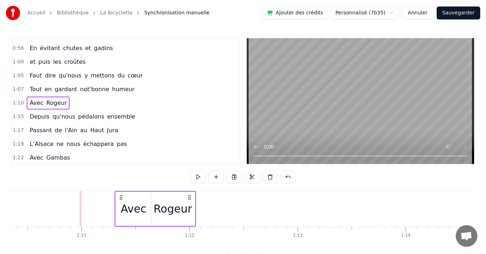
drag, startPoint x: 53, startPoint y: 195, endPoint x: 120, endPoint y: 197, distance: 66.6
click at [120, 197] on icon at bounding box center [121, 197] width 6 height 6
click at [100, 155] on div "1:22 Avec Gambas" at bounding box center [125, 158] width 227 height 14
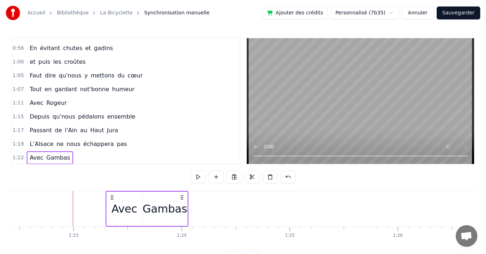
scroll to position [0, 8901]
drag, startPoint x: 54, startPoint y: 196, endPoint x: 114, endPoint y: 198, distance: 60.2
click at [114, 198] on icon at bounding box center [115, 197] width 6 height 6
click at [51, 103] on span "Rogeur" at bounding box center [57, 103] width 22 height 8
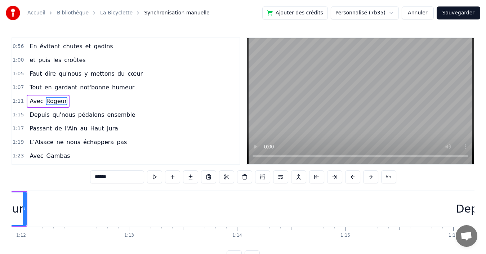
scroll to position [0, 7700]
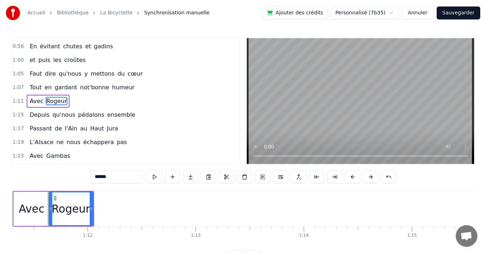
click at [49, 99] on span "Rogeur" at bounding box center [57, 101] width 22 height 8
click at [100, 177] on input "******" at bounding box center [117, 176] width 54 height 13
type input "********"
click at [163, 129] on div "1:17 Passant de l'Ain au [GEOGRAPHIC_DATA]" at bounding box center [125, 129] width 227 height 14
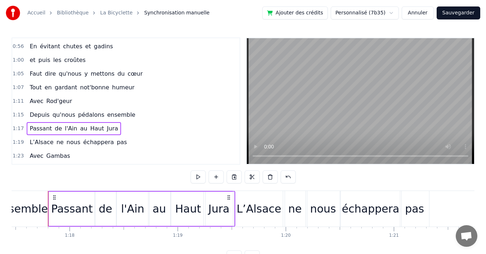
click at [113, 98] on div "1:11 Avec [PERSON_NAME]" at bounding box center [125, 101] width 227 height 14
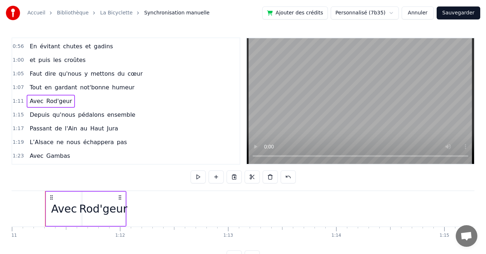
scroll to position [0, 7665]
click at [99, 101] on div "1:11 Avec [PERSON_NAME]" at bounding box center [125, 101] width 227 height 14
click at [51, 101] on span "Rod'geur" at bounding box center [59, 101] width 27 height 8
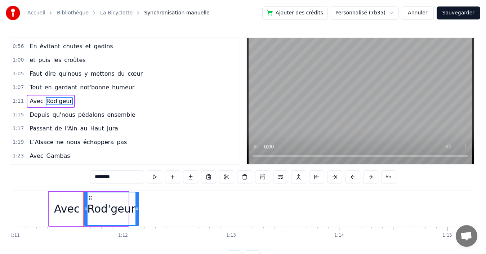
drag, startPoint x: 127, startPoint y: 211, endPoint x: 137, endPoint y: 211, distance: 10.4
click at [137, 211] on icon at bounding box center [136, 209] width 3 height 6
click at [153, 76] on div "1:05 Faut dire qu'nous y mettons du cœur" at bounding box center [125, 74] width 227 height 14
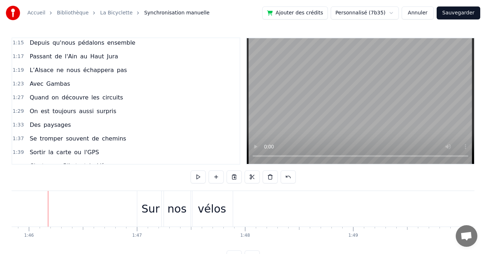
scroll to position [307, 0]
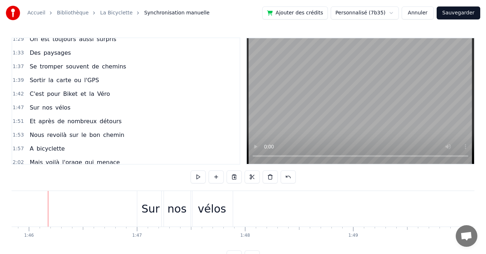
click at [129, 93] on div "1:42 C'est pour Biket et la Véro" at bounding box center [125, 94] width 227 height 14
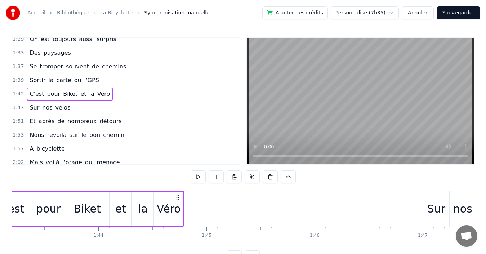
scroll to position [0, 11087]
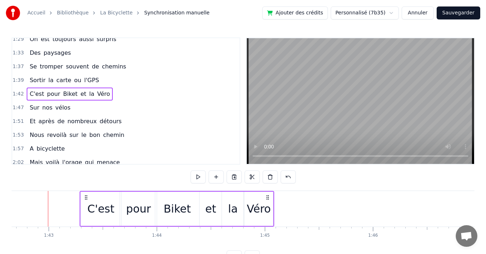
drag, startPoint x: 54, startPoint y: 197, endPoint x: 86, endPoint y: 197, distance: 31.7
click at [86, 197] on icon at bounding box center [86, 197] width 6 height 6
click at [123, 67] on div "1:37 Se tromper souvent de chemins" at bounding box center [125, 67] width 227 height 14
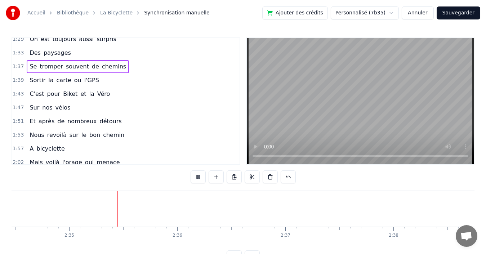
scroll to position [0, 16684]
click at [457, 14] on button "Sauvegarder" at bounding box center [458, 12] width 44 height 13
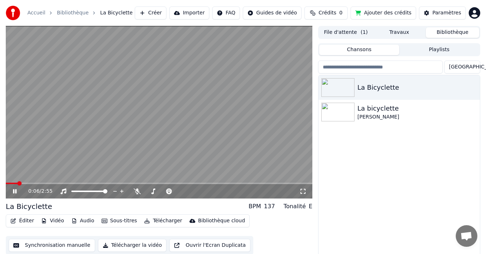
click at [14, 190] on icon at bounding box center [15, 191] width 4 height 4
click at [23, 220] on button "Éditer" at bounding box center [22, 221] width 29 height 10
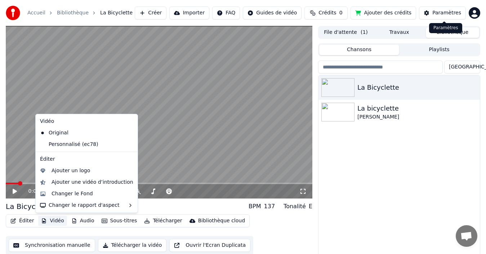
click at [449, 15] on div "Paramètres" at bounding box center [446, 12] width 29 height 7
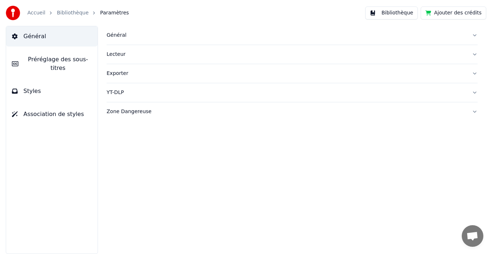
click at [28, 87] on span "Styles" at bounding box center [32, 91] width 18 height 9
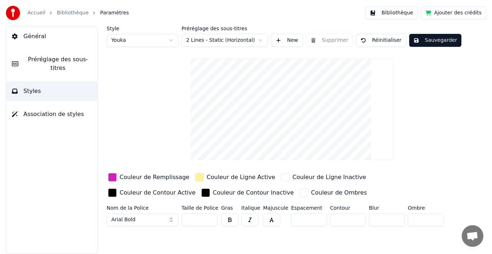
click at [261, 39] on html "Accueil Bibliothèque Paramètres Bibliothèque Ajouter des crédits Général Prérég…" at bounding box center [246, 127] width 492 height 254
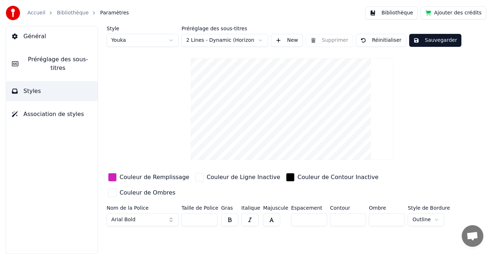
click at [260, 41] on html "Accueil Bibliothèque Paramètres Bibliothèque Ajouter des crédits Général Prérég…" at bounding box center [246, 127] width 492 height 254
click at [427, 41] on button "Sauvegarder" at bounding box center [435, 40] width 52 height 13
click at [35, 36] on span "Général" at bounding box center [34, 36] width 23 height 9
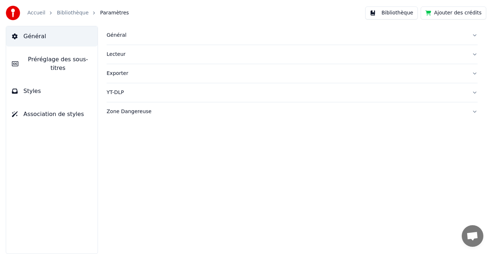
click at [76, 12] on link "Bibliothèque" at bounding box center [73, 12] width 32 height 7
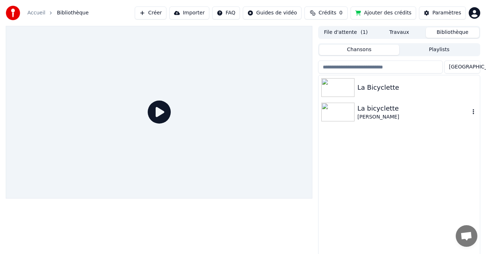
click at [334, 111] on img at bounding box center [337, 112] width 33 height 19
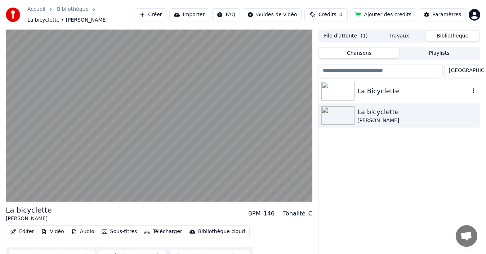
click at [337, 90] on img at bounding box center [337, 91] width 33 height 19
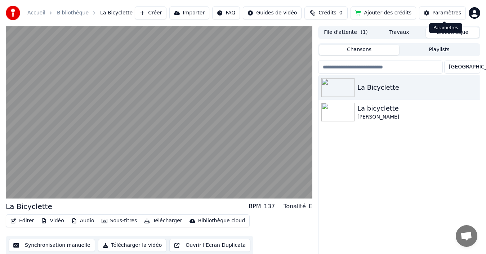
click at [442, 12] on div "Paramètres" at bounding box center [446, 12] width 29 height 7
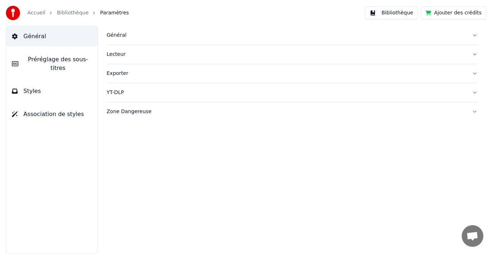
click at [29, 87] on span "Styles" at bounding box center [32, 91] width 18 height 9
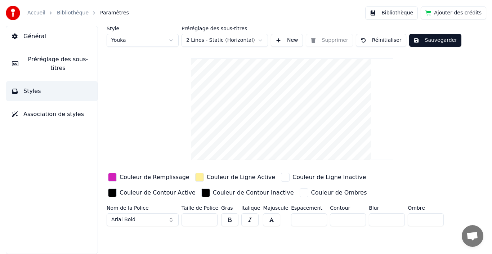
click at [258, 39] on html "Accueil Bibliothèque Paramètres Bibliothèque Ajouter des crédits Général Prérég…" at bounding box center [246, 127] width 492 height 254
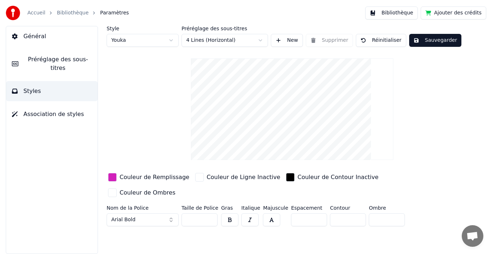
click at [426, 38] on button "Sauvegarder" at bounding box center [435, 40] width 52 height 13
click at [65, 12] on link "Bibliothèque" at bounding box center [73, 12] width 32 height 7
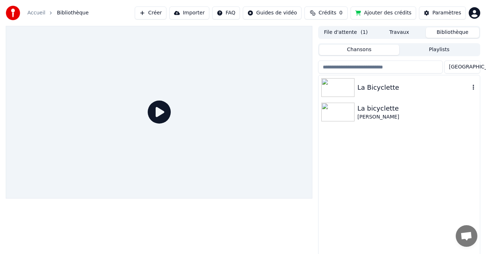
click at [336, 84] on img at bounding box center [337, 87] width 33 height 19
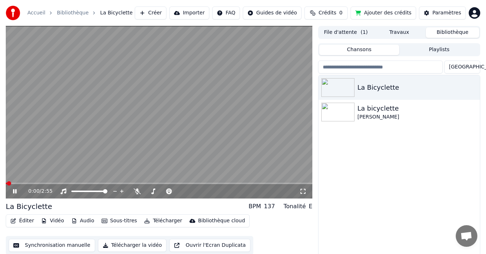
click at [50, 183] on span at bounding box center [159, 183] width 306 height 1
click at [342, 32] on button "File d'attente ( 1 )" at bounding box center [345, 32] width 53 height 10
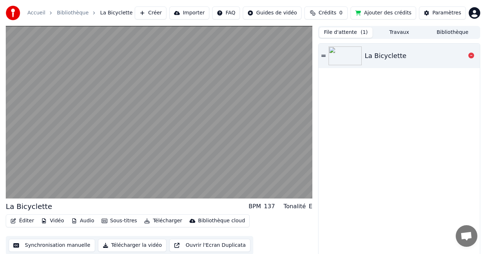
click at [372, 55] on div "La Bicyclette" at bounding box center [385, 56] width 42 height 10
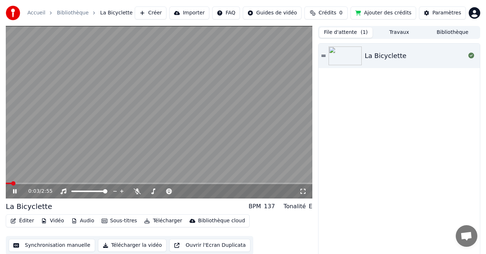
click at [59, 183] on span at bounding box center [159, 183] width 306 height 1
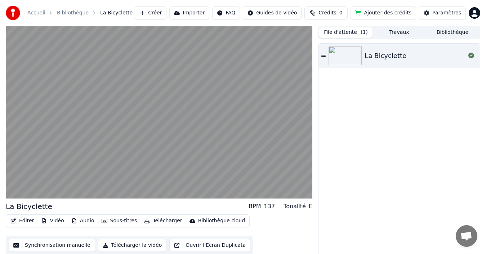
scroll to position [5, 0]
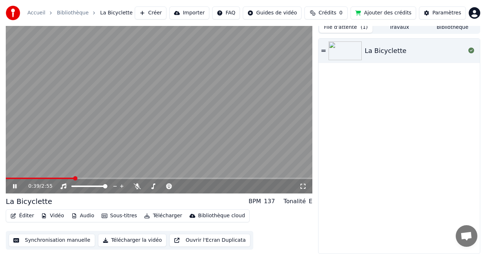
click at [14, 185] on icon at bounding box center [15, 186] width 4 height 4
click at [397, 28] on button "Travaux" at bounding box center [398, 27] width 53 height 10
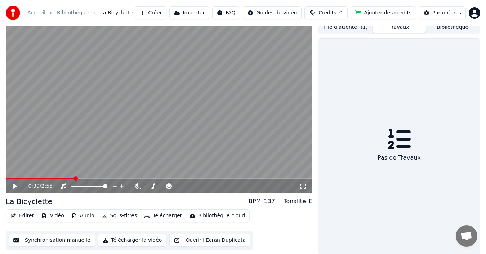
click at [342, 28] on button "File d'attente ( 1 )" at bounding box center [345, 27] width 53 height 10
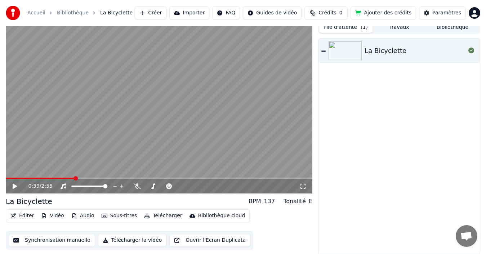
click at [68, 12] on link "Bibliothèque" at bounding box center [73, 12] width 32 height 7
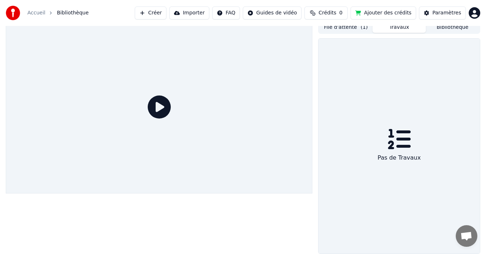
click at [397, 28] on button "Travaux" at bounding box center [398, 27] width 53 height 10
click at [450, 24] on div "Accueil Bibliothèque Créer Importer FAQ Guides de vidéo Crédits 0 Ajouter des c…" at bounding box center [243, 13] width 486 height 26
click at [450, 28] on button "Bibliothèque" at bounding box center [452, 27] width 53 height 10
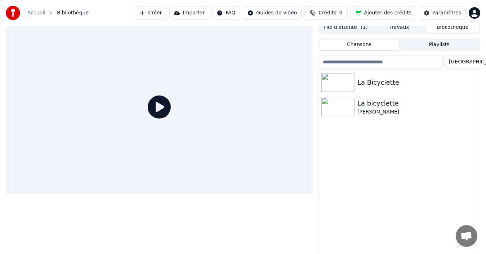
click at [340, 28] on button "File d'attente ( 1 )" at bounding box center [345, 27] width 53 height 10
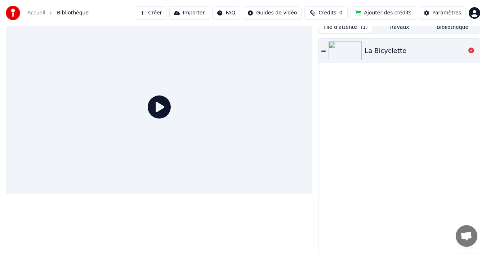
click at [337, 50] on img at bounding box center [344, 50] width 33 height 19
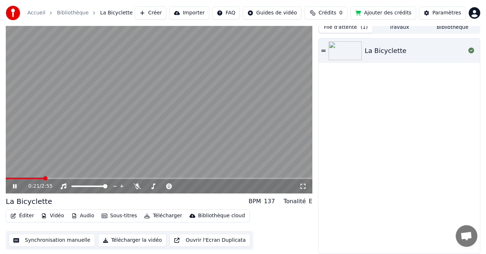
click at [14, 184] on icon at bounding box center [20, 186] width 17 height 6
click at [43, 240] on button "Synchronisation manuelle" at bounding box center [52, 240] width 86 height 13
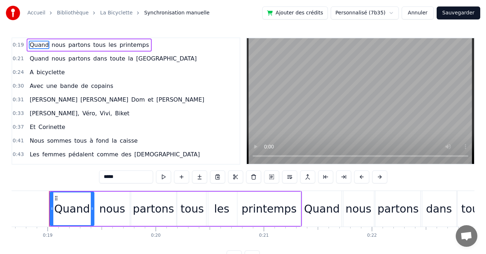
scroll to position [0, 2017]
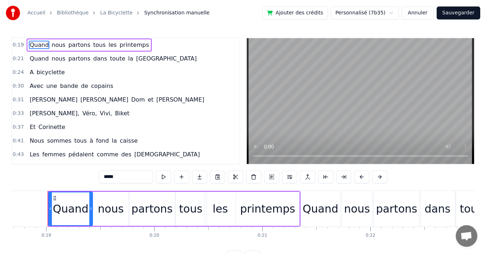
click at [107, 11] on link "La Bicyclette" at bounding box center [116, 12] width 32 height 7
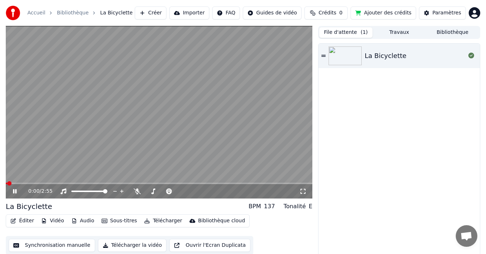
click at [15, 190] on icon at bounding box center [20, 191] width 17 height 6
click at [446, 11] on div "Paramètres" at bounding box center [446, 12] width 29 height 7
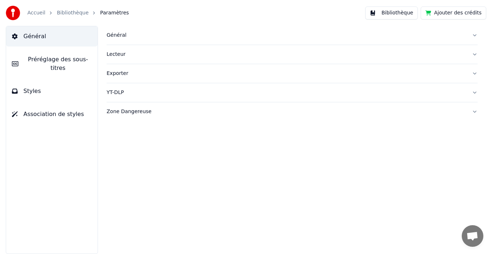
click at [33, 87] on span "Styles" at bounding box center [32, 91] width 18 height 9
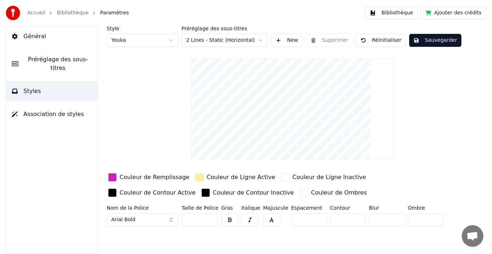
click at [258, 38] on html "Accueil Bibliothèque Paramètres Bibliothèque Ajouter des crédits Général Prérég…" at bounding box center [246, 127] width 492 height 254
click at [170, 39] on html "Accueil Bibliothèque Paramètres Bibliothèque Ajouter des crédits Général Prérég…" at bounding box center [246, 127] width 492 height 254
type input "**"
click at [428, 40] on button "Sauvegarder" at bounding box center [435, 40] width 52 height 13
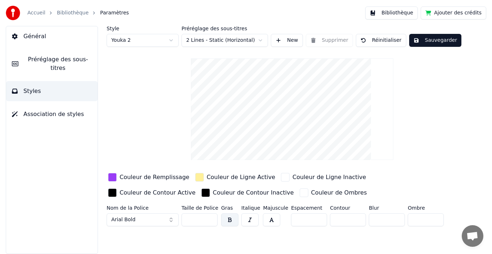
click at [64, 13] on link "Bibliothèque" at bounding box center [73, 12] width 32 height 7
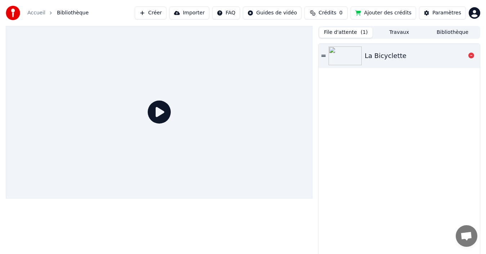
click at [323, 55] on icon at bounding box center [323, 55] width 4 height 5
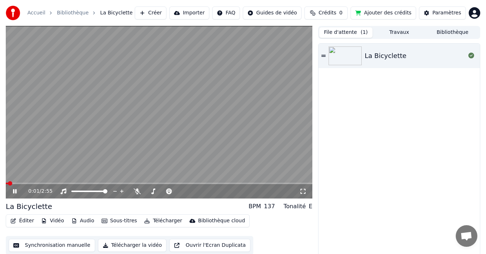
click at [98, 182] on video at bounding box center [159, 112] width 306 height 172
click at [97, 183] on span at bounding box center [159, 183] width 306 height 1
click at [14, 189] on icon at bounding box center [15, 191] width 4 height 5
click at [13, 191] on icon at bounding box center [15, 191] width 4 height 4
click at [70, 11] on link "Bibliothèque" at bounding box center [73, 12] width 32 height 7
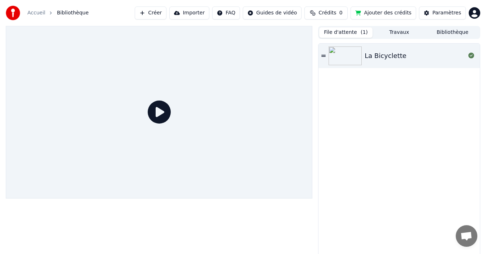
click at [455, 30] on button "Bibliothèque" at bounding box center [452, 32] width 53 height 10
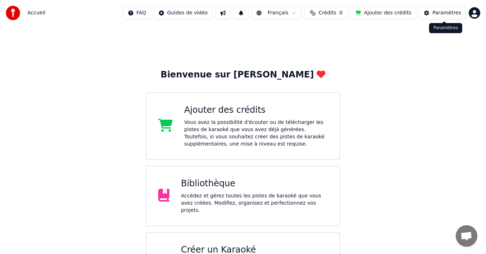
click at [440, 10] on div "Paramètres" at bounding box center [446, 12] width 29 height 7
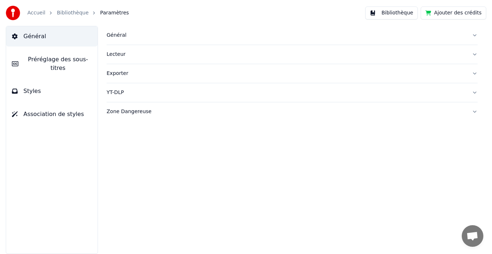
click at [30, 87] on span "Styles" at bounding box center [32, 91] width 18 height 9
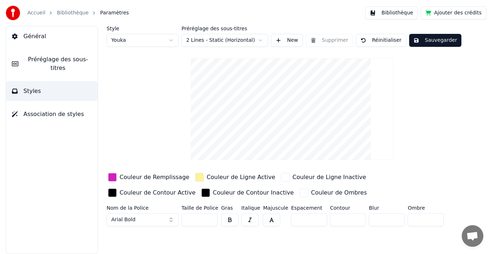
click at [173, 38] on html "Accueil Bibliothèque Paramètres Bibliothèque Ajouter des crédits Général Prérég…" at bounding box center [246, 127] width 492 height 254
click at [171, 38] on html "Accueil Bibliothèque Paramètres Bibliothèque Ajouter des crédits Général Prérég…" at bounding box center [246, 127] width 492 height 254
click at [209, 217] on input "**" at bounding box center [199, 219] width 36 height 13
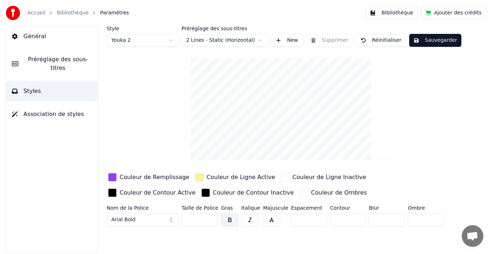
type input "***"
click at [209, 217] on input "***" at bounding box center [199, 219] width 36 height 13
click at [424, 42] on button "Sauvegarder" at bounding box center [435, 40] width 52 height 13
click at [396, 15] on button "Bibliothèque" at bounding box center [391, 12] width 53 height 13
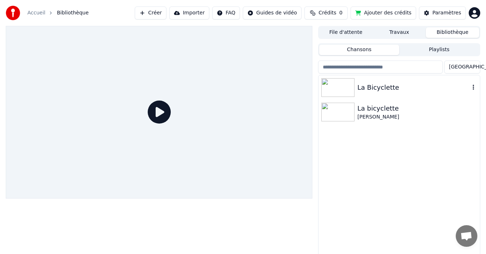
click at [338, 88] on img at bounding box center [337, 87] width 33 height 19
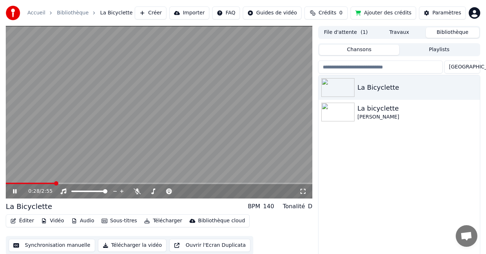
click at [55, 184] on span at bounding box center [56, 183] width 4 height 4
click at [302, 192] on icon at bounding box center [302, 191] width 7 height 6
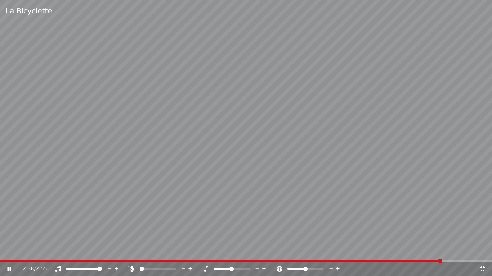
click at [52, 113] on video at bounding box center [246, 138] width 492 height 276
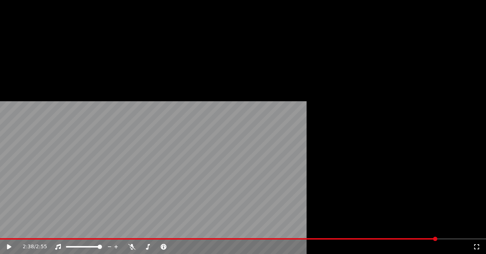
scroll to position [12, 0]
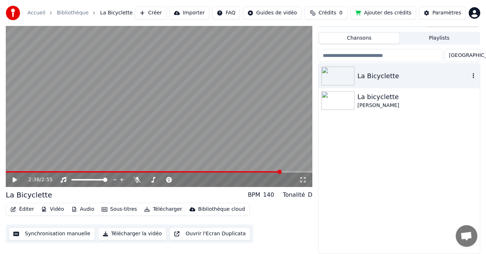
click at [474, 73] on icon "button" at bounding box center [472, 76] width 7 height 6
click at [385, 183] on div "La Bicyclette La bicyclette [PERSON_NAME]" at bounding box center [398, 159] width 161 height 190
click at [156, 208] on button "Télécharger" at bounding box center [163, 209] width 44 height 10
click at [366, 225] on div "La Bicyclette La bicyclette [PERSON_NAME]" at bounding box center [398, 159] width 161 height 190
click at [450, 11] on div "Paramètres" at bounding box center [446, 12] width 29 height 7
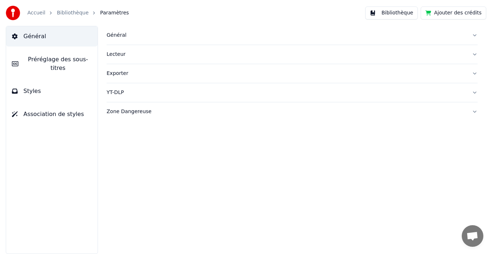
click at [122, 74] on div "Exporter" at bounding box center [286, 73] width 359 height 7
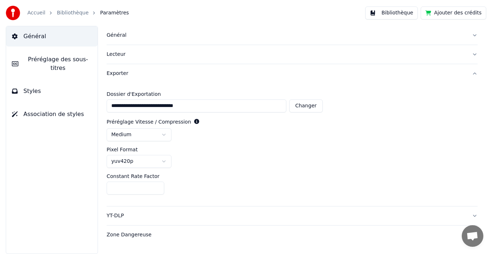
click at [302, 106] on button "Changer" at bounding box center [305, 105] width 33 height 13
click at [71, 12] on link "Bibliothèque" at bounding box center [73, 12] width 32 height 7
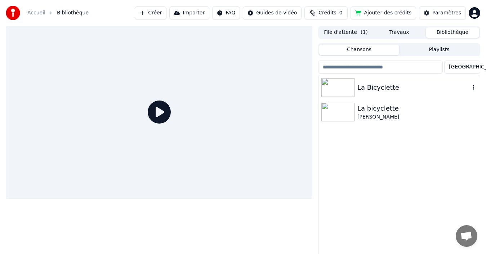
click at [341, 89] on img at bounding box center [337, 87] width 33 height 19
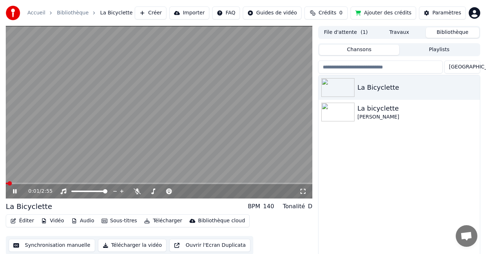
click at [13, 190] on icon at bounding box center [20, 191] width 17 height 6
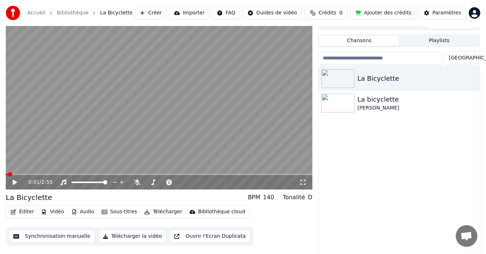
scroll to position [12, 0]
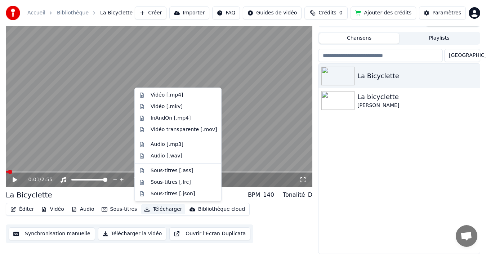
click at [153, 208] on button "Télécharger" at bounding box center [163, 209] width 44 height 10
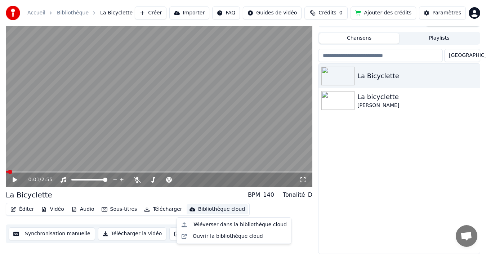
click at [350, 221] on div "La Bicyclette La bicyclette [PERSON_NAME]" at bounding box center [398, 159] width 161 height 190
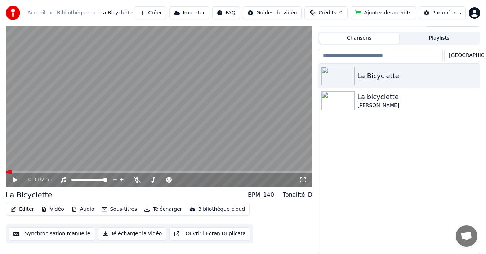
click at [121, 234] on button "Télécharger la vidéo" at bounding box center [132, 233] width 69 height 13
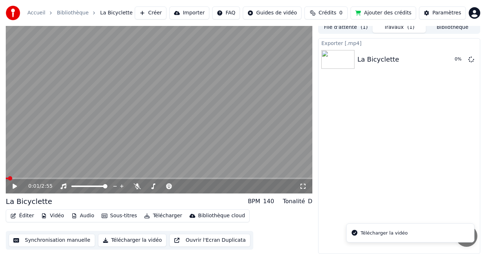
scroll to position [5, 0]
click at [446, 59] on button "Afficher" at bounding box center [449, 59] width 32 height 13
click at [445, 55] on button "Afficher" at bounding box center [449, 59] width 32 height 13
click at [444, 59] on button "Afficher" at bounding box center [449, 59] width 32 height 13
click at [122, 241] on button "Télécharger la vidéo" at bounding box center [132, 240] width 69 height 13
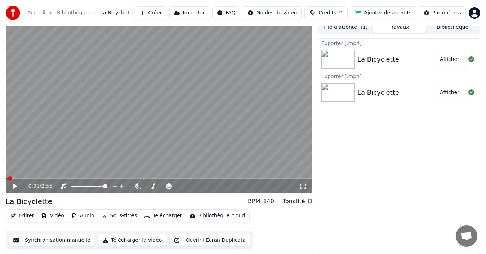
click at [452, 60] on button "Afficher" at bounding box center [449, 59] width 32 height 13
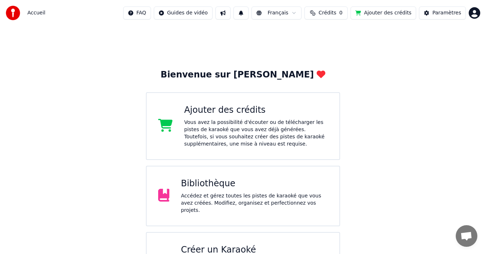
click at [207, 197] on div "Accédez et gérez toutes les pistes de karaoké que vous avez créées. Modifiez, o…" at bounding box center [254, 203] width 147 height 22
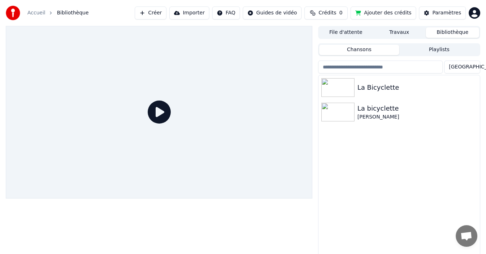
click at [163, 11] on button "Créer" at bounding box center [151, 12] width 32 height 13
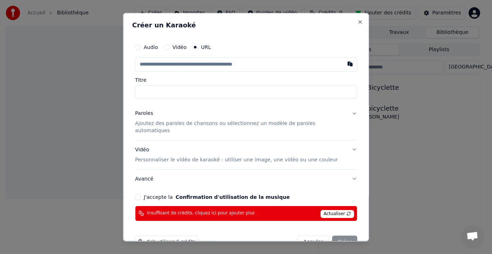
click at [141, 46] on button "Audio" at bounding box center [138, 47] width 6 height 6
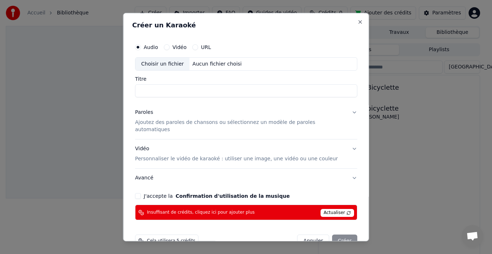
click at [161, 60] on div "Choisir un fichier" at bounding box center [162, 63] width 54 height 13
click at [357, 22] on button "Close" at bounding box center [360, 22] width 6 height 6
